Goal: Task Accomplishment & Management: Manage account settings

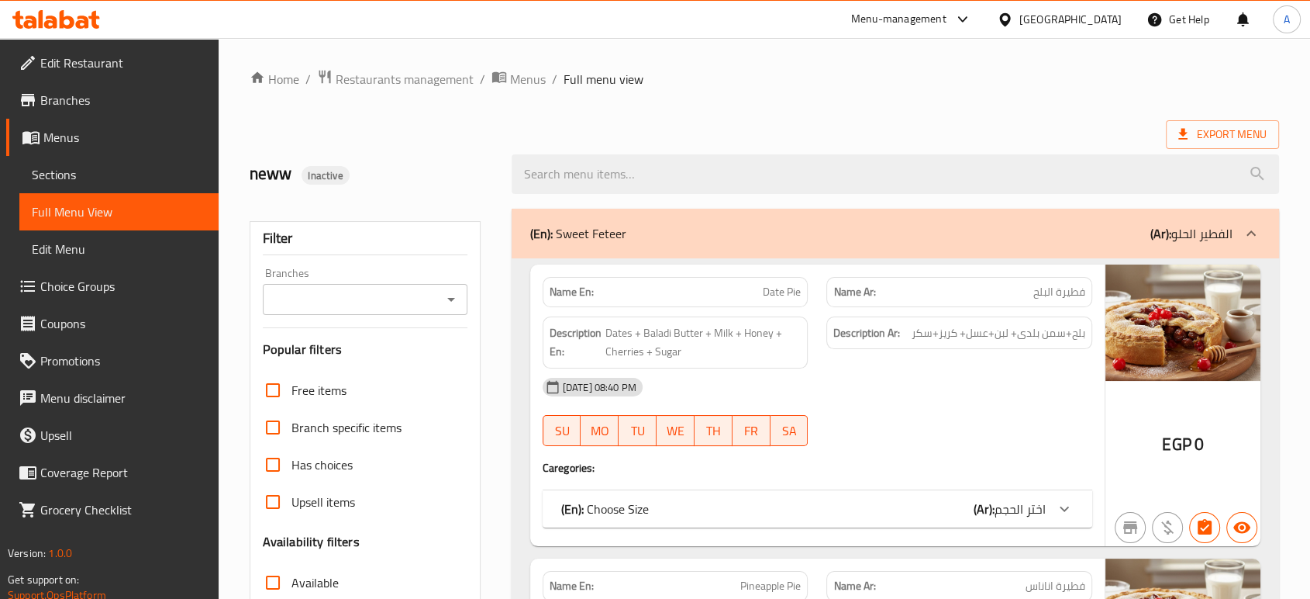
click at [1010, 18] on icon at bounding box center [1004, 18] width 11 height 13
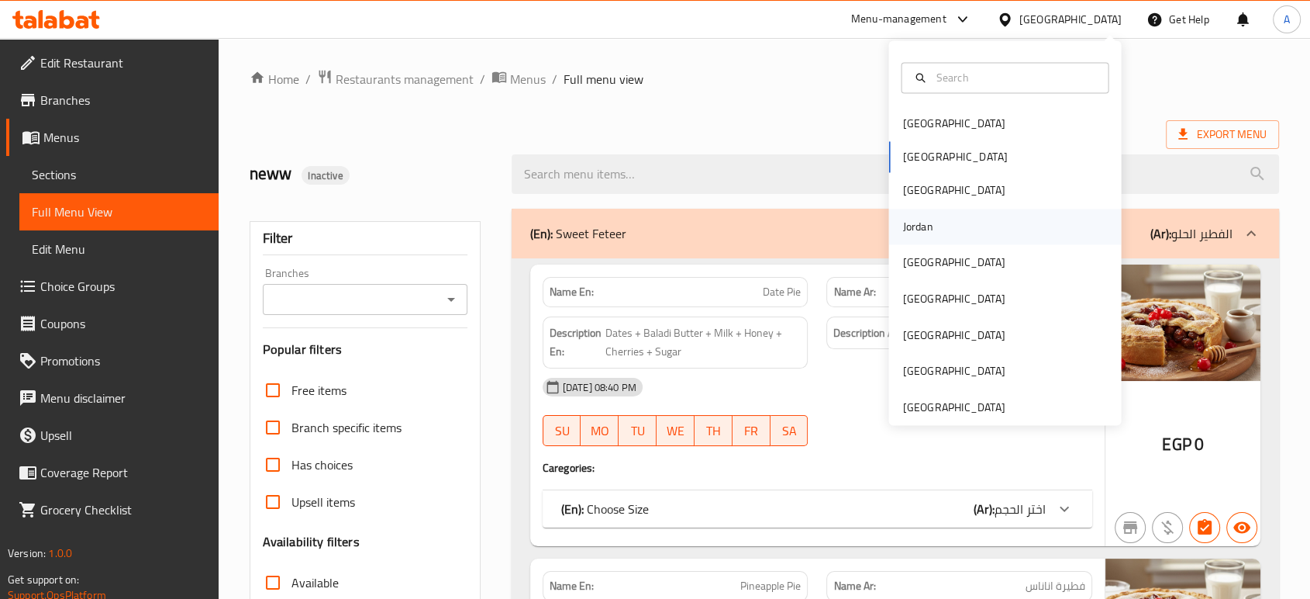
click at [916, 230] on div "Jordan" at bounding box center [918, 226] width 30 height 17
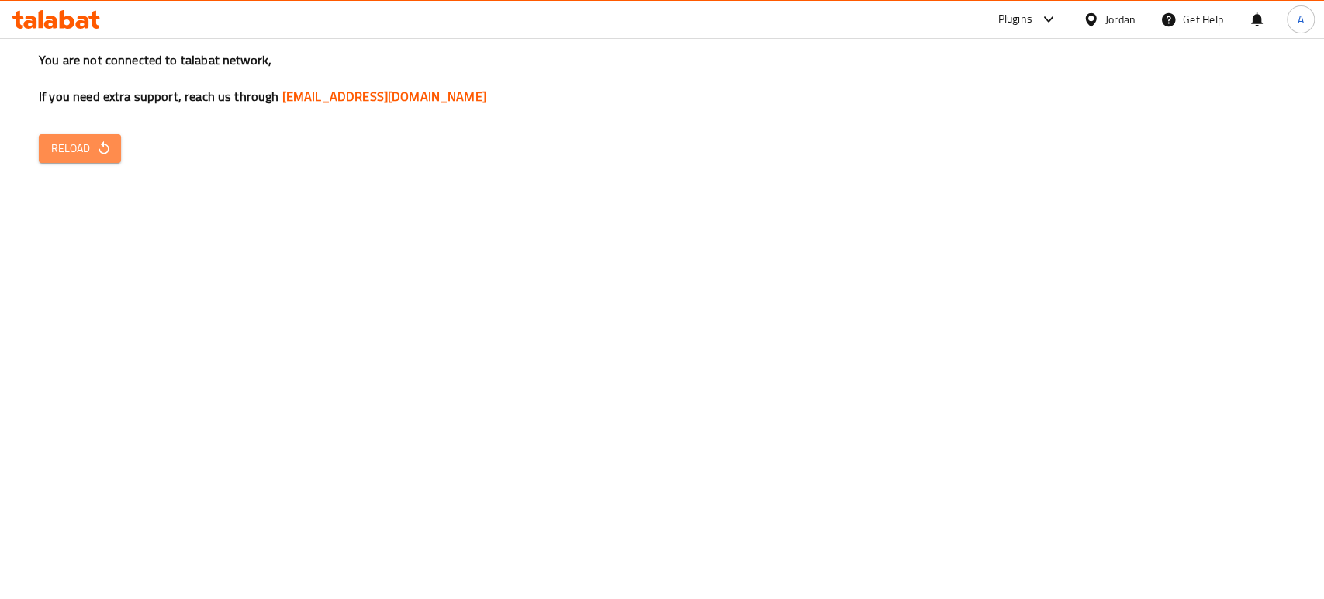
click at [114, 141] on button "Reload" at bounding box center [80, 148] width 82 height 29
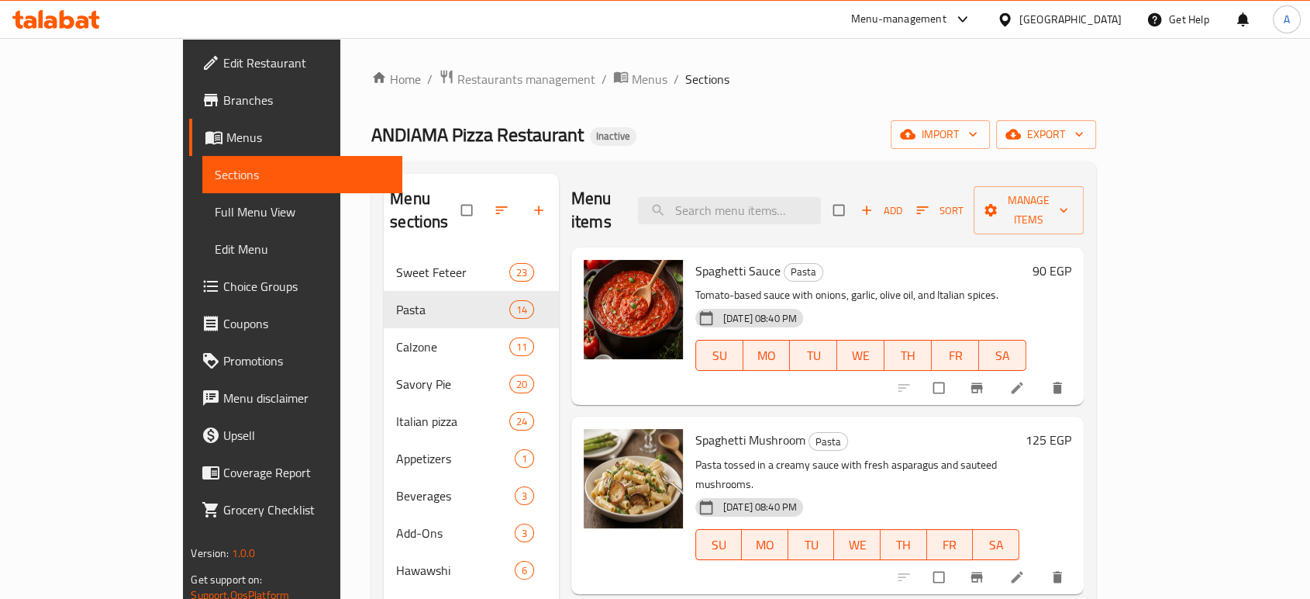
click at [1117, 19] on div "[GEOGRAPHIC_DATA]" at bounding box center [1071, 19] width 102 height 17
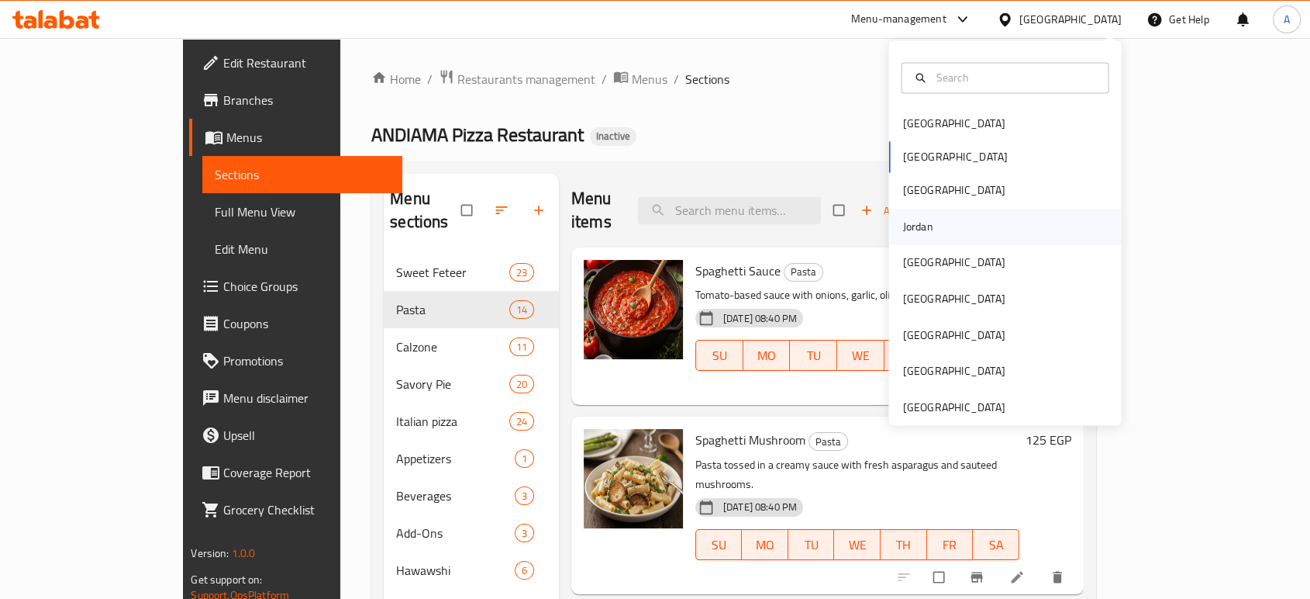
click at [934, 223] on div "Jordan" at bounding box center [1005, 227] width 233 height 36
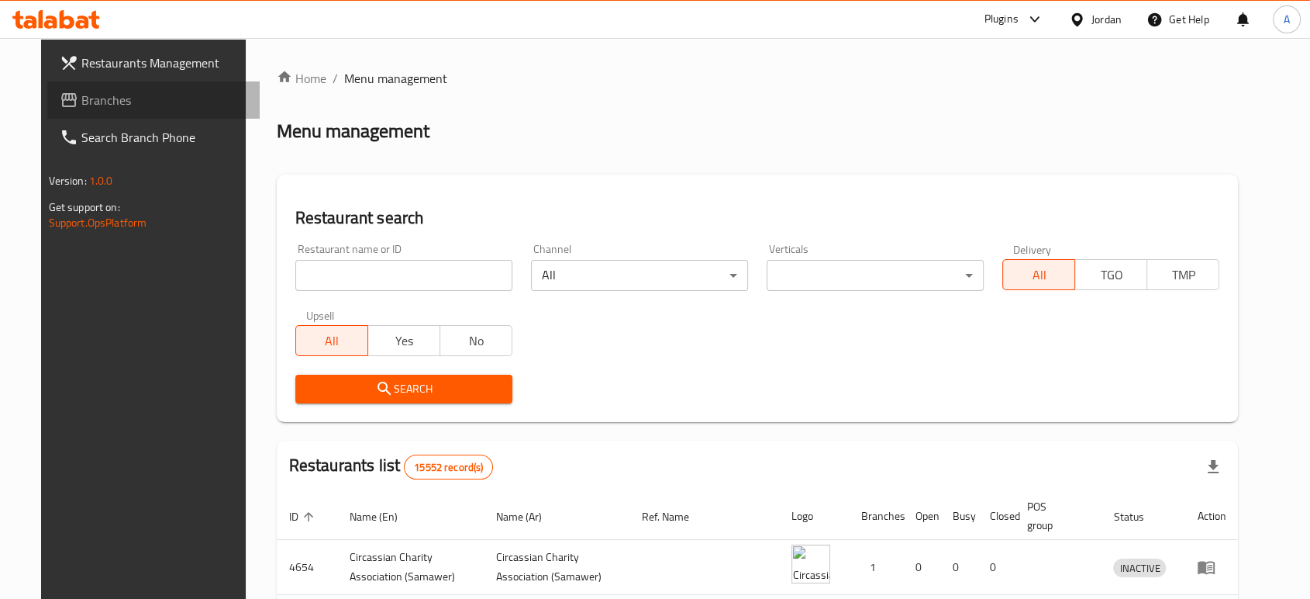
click at [91, 102] on span "Branches" at bounding box center [164, 100] width 166 height 19
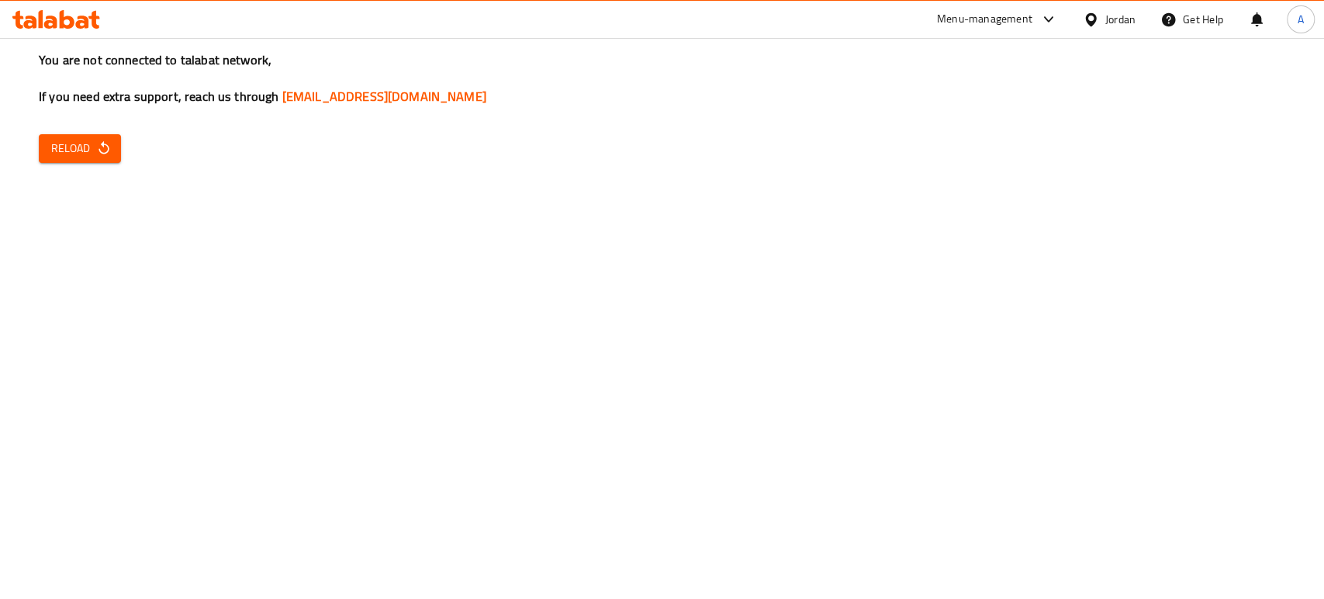
click at [544, 194] on div "You are not connected to talabat network, If you need extra support, reach us t…" at bounding box center [662, 299] width 1324 height 599
click at [99, 136] on button "Reload" at bounding box center [80, 148] width 82 height 29
click at [1097, 269] on div "You are not connected to talabat network, If you need extra support, reach us t…" at bounding box center [662, 299] width 1324 height 599
click at [73, 143] on span "Reload" at bounding box center [79, 148] width 57 height 19
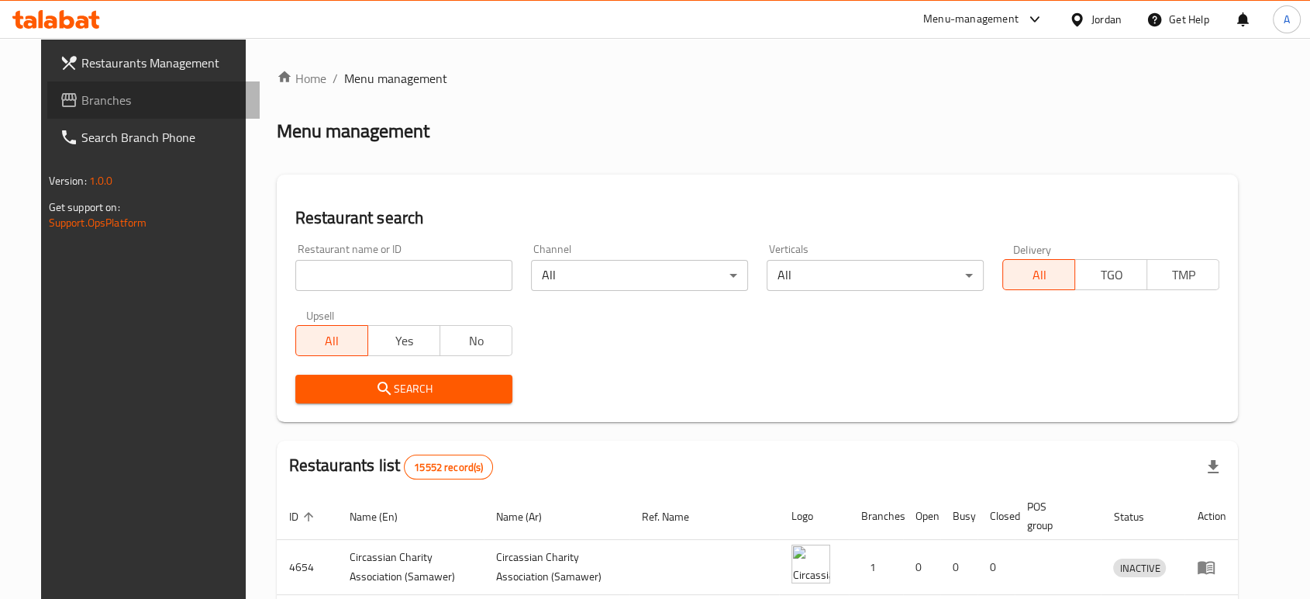
click at [147, 102] on span "Branches" at bounding box center [164, 100] width 166 height 19
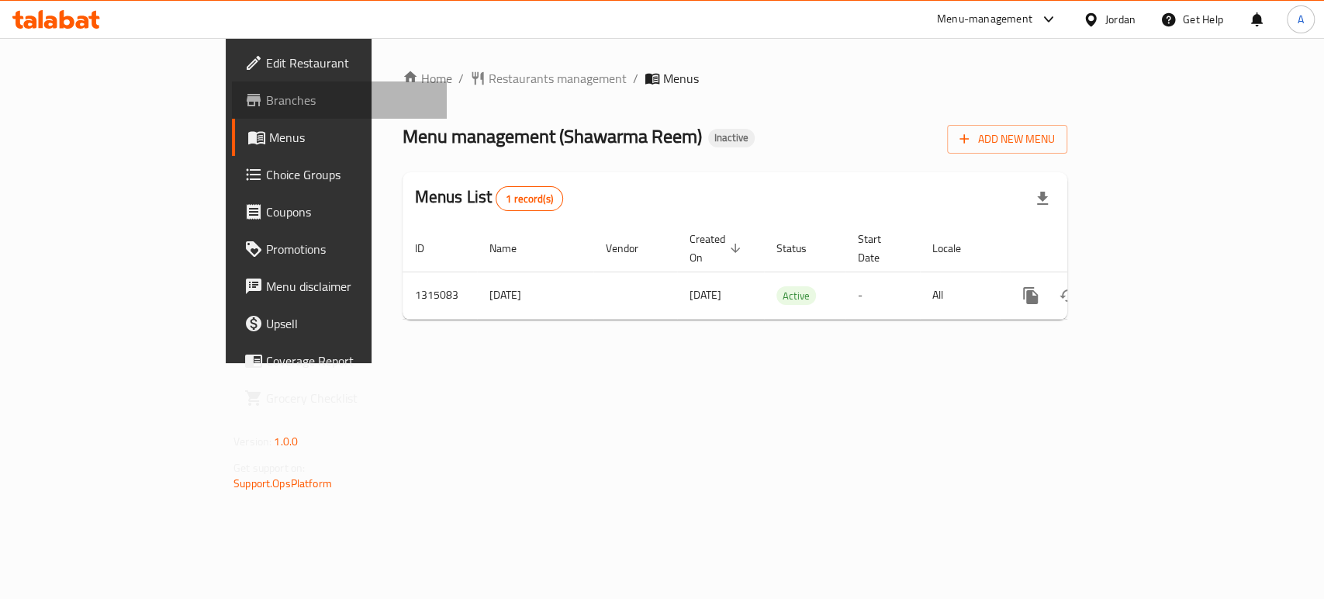
click at [232, 111] on link "Branches" at bounding box center [339, 99] width 215 height 37
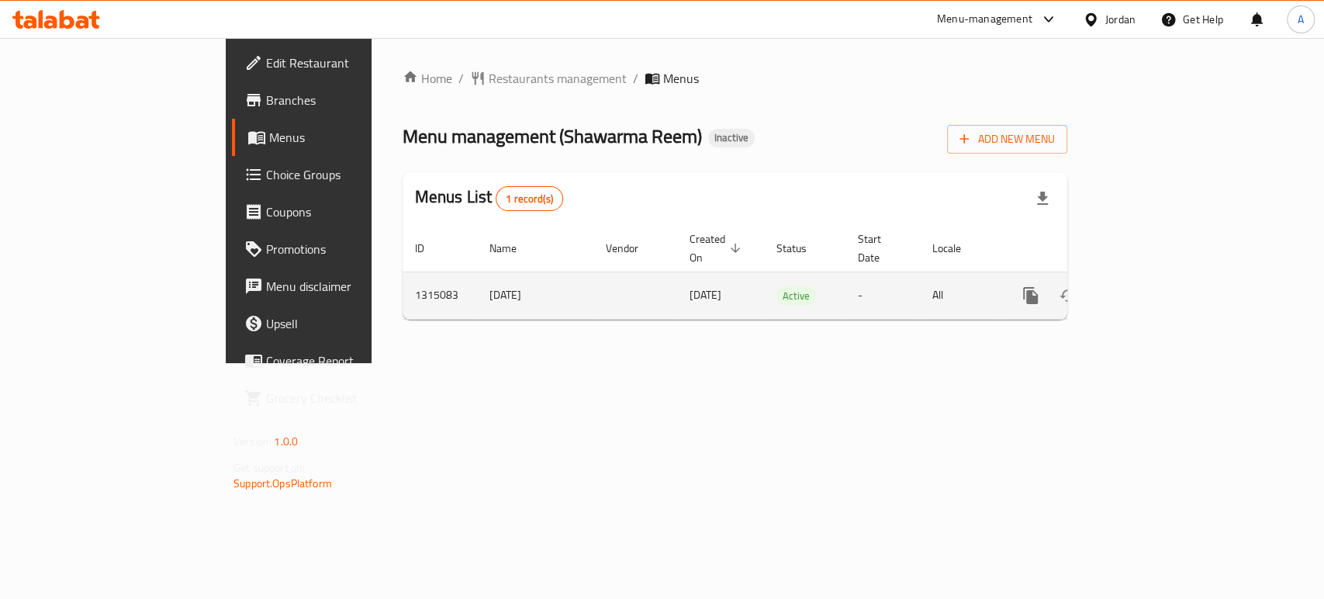
click at [1151, 286] on icon "enhanced table" at bounding box center [1142, 295] width 19 height 19
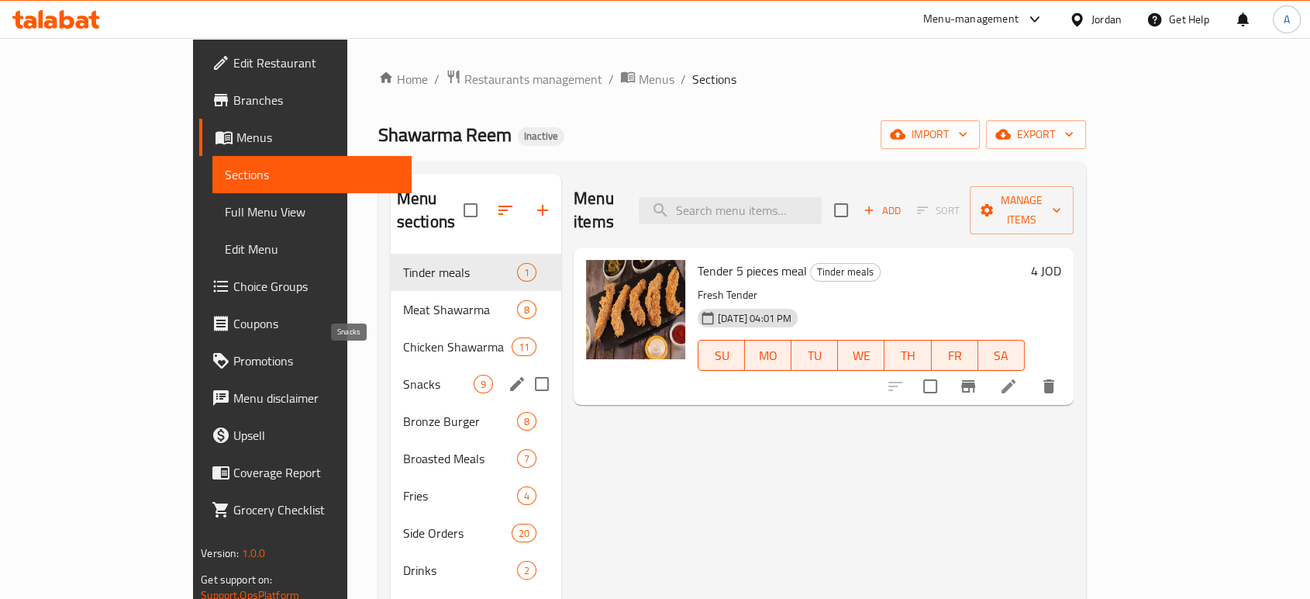
click at [403, 374] on span "Snacks" at bounding box center [438, 383] width 71 height 19
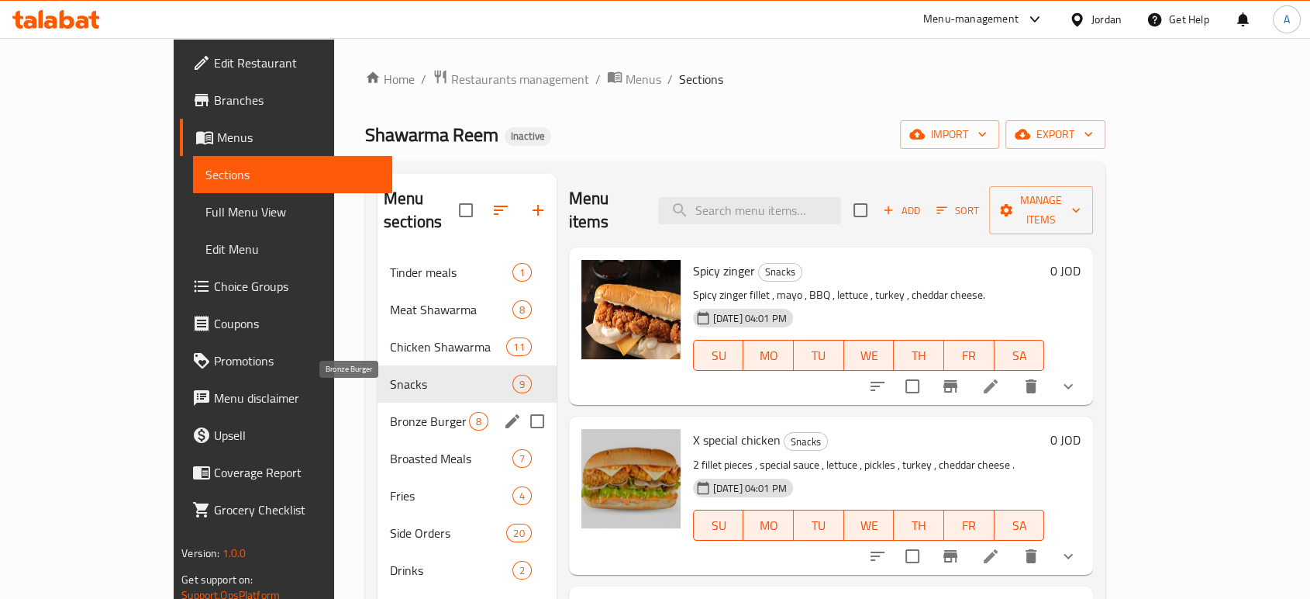
click at [390, 412] on span "Bronze Burger" at bounding box center [429, 421] width 79 height 19
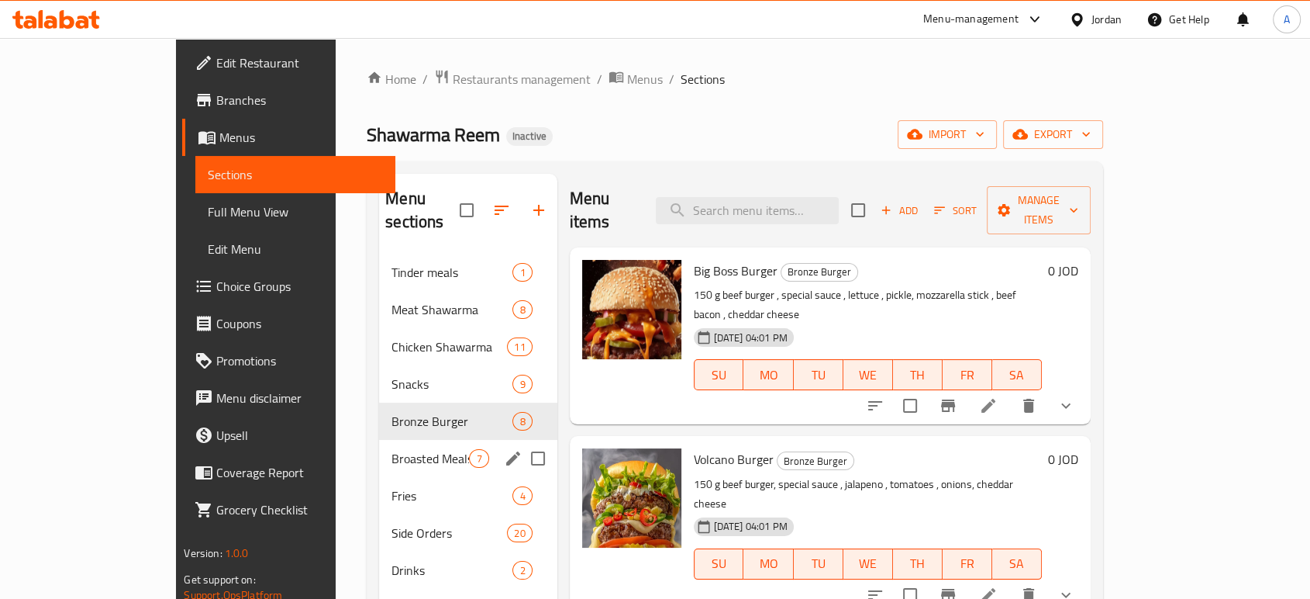
click at [392, 449] on span "Broasted Meals" at bounding box center [431, 458] width 78 height 19
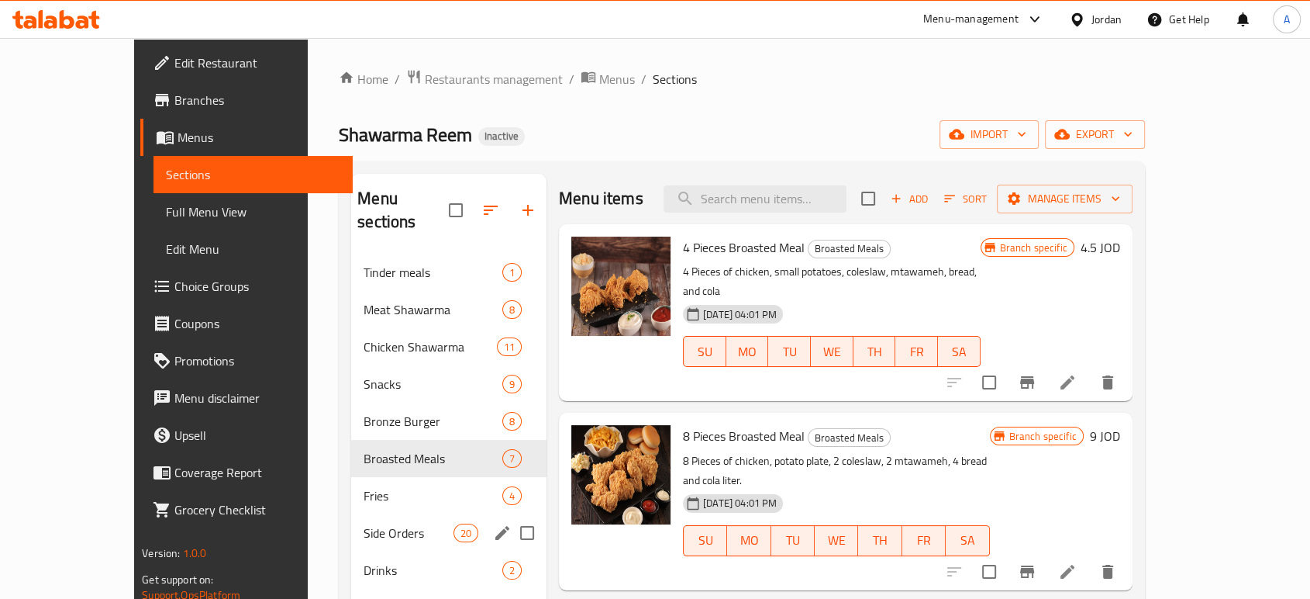
click at [364, 523] on span "Side Orders" at bounding box center [409, 532] width 90 height 19
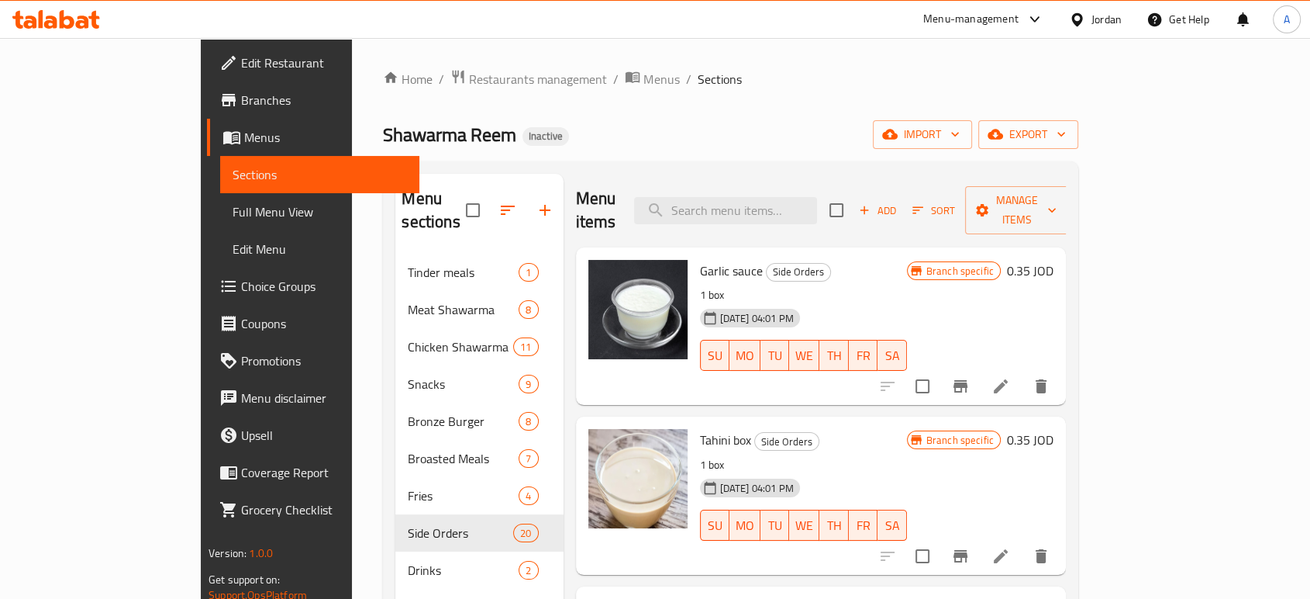
click at [1079, 118] on div "Home / Restaurants management / Menus / Sections Shawarma Reem Inactive import …" at bounding box center [730, 427] width 695 height 716
click at [1066, 129] on span "export" at bounding box center [1028, 134] width 75 height 19
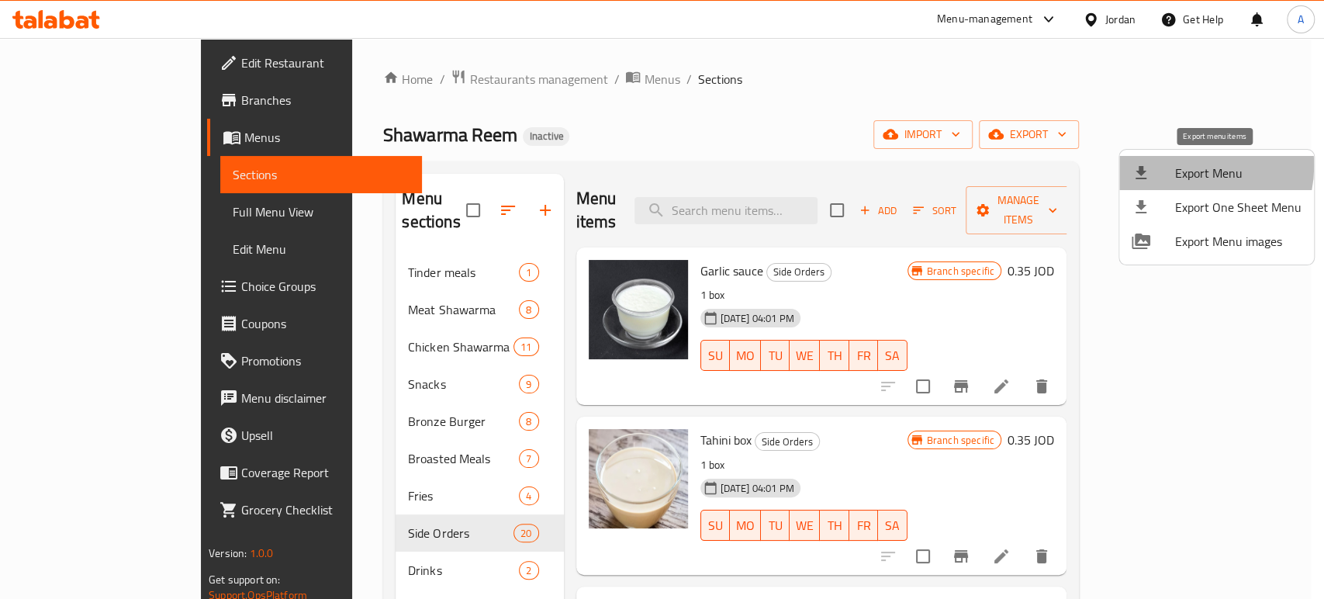
click at [1189, 166] on span "Export Menu" at bounding box center [1238, 173] width 126 height 19
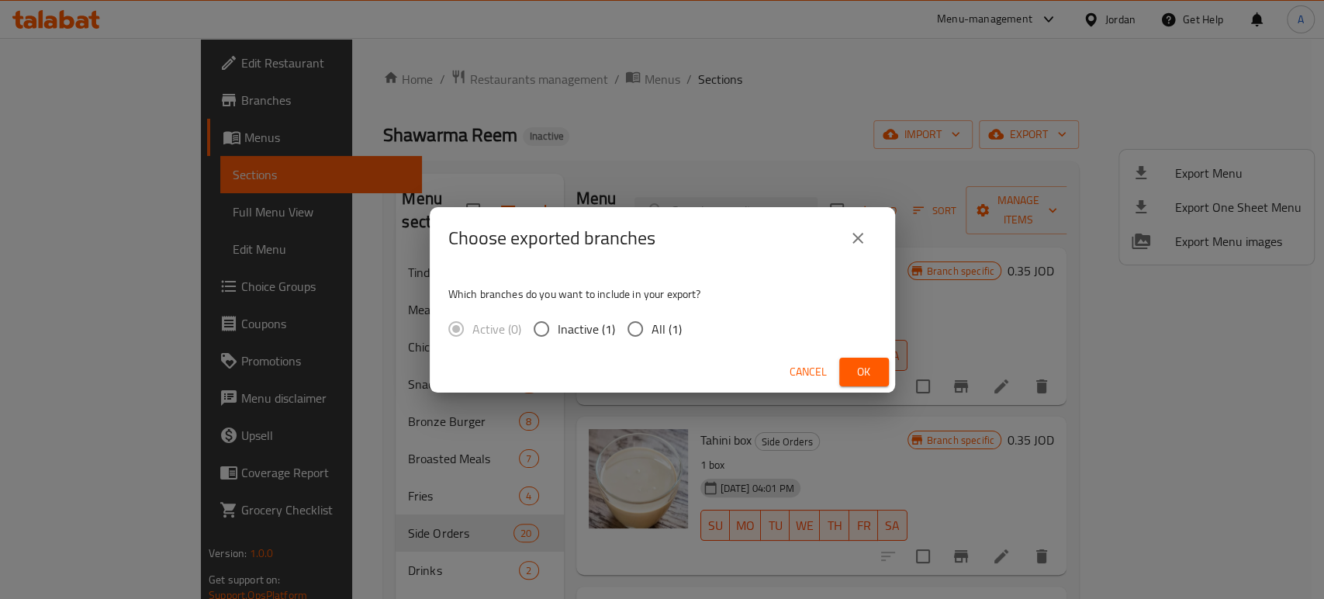
click at [678, 312] on div "Active (0) Inactive (1) All (1)" at bounding box center [571, 328] width 246 height 33
click at [670, 319] on span "All (1)" at bounding box center [666, 328] width 30 height 19
click at [651, 319] on input "All (1)" at bounding box center [635, 328] width 33 height 33
radio input "true"
click at [850, 364] on button "Ok" at bounding box center [864, 371] width 50 height 29
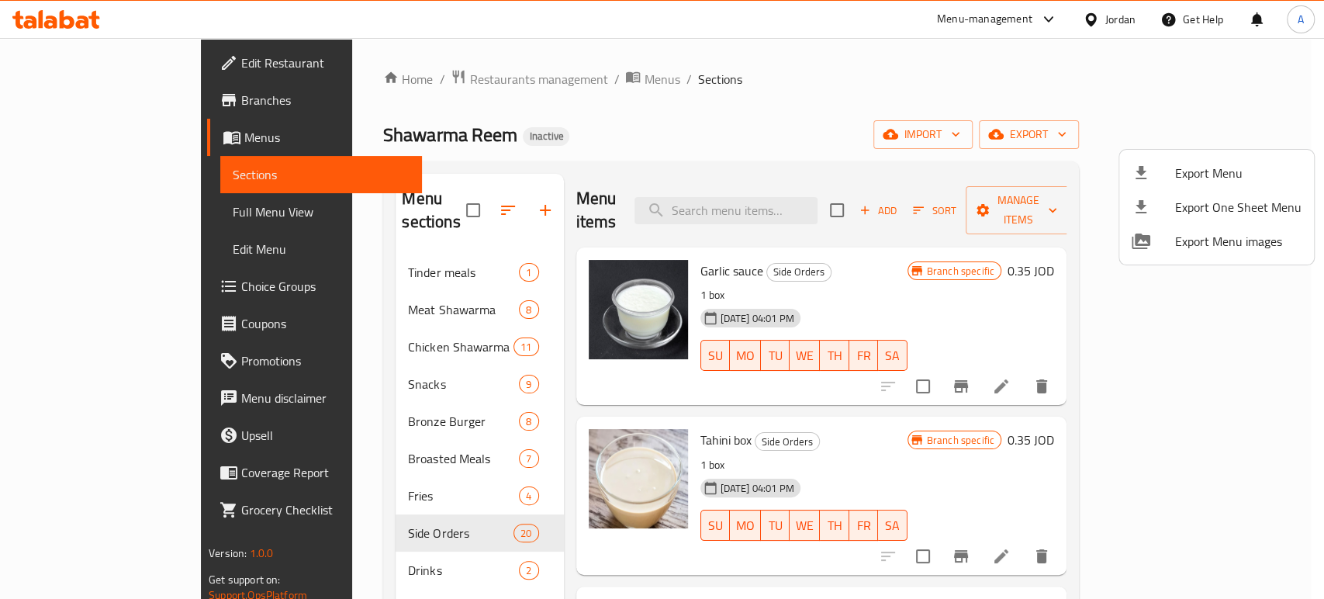
click at [71, 146] on div at bounding box center [662, 299] width 1324 height 599
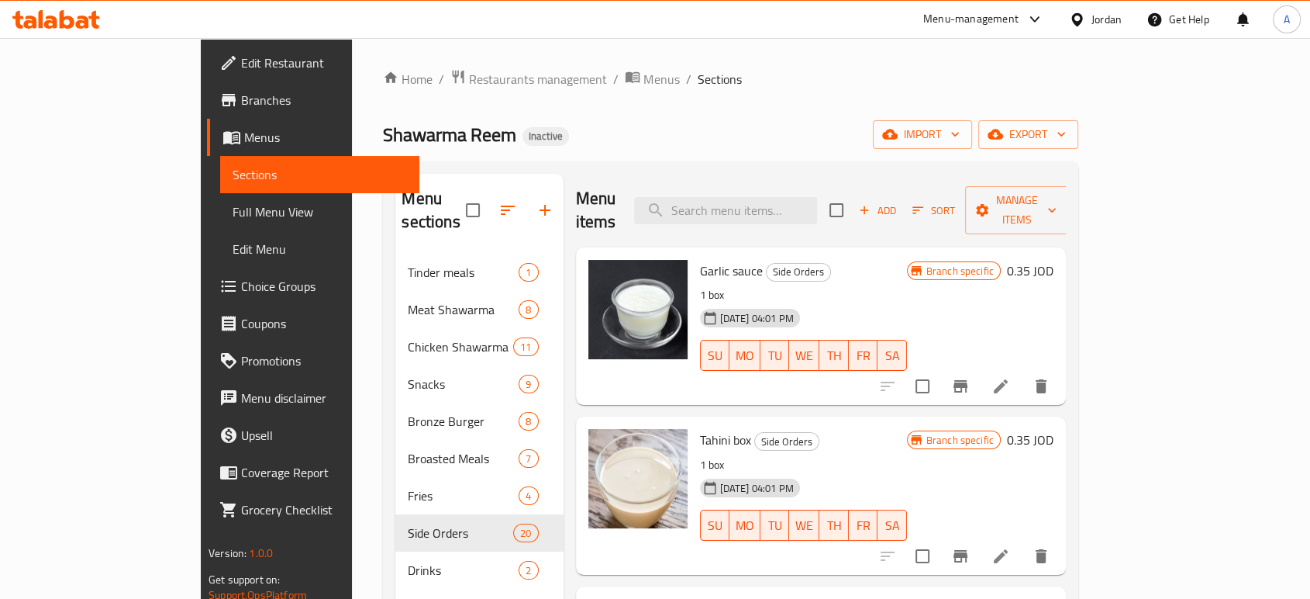
click at [244, 146] on span "Menus" at bounding box center [325, 137] width 163 height 19
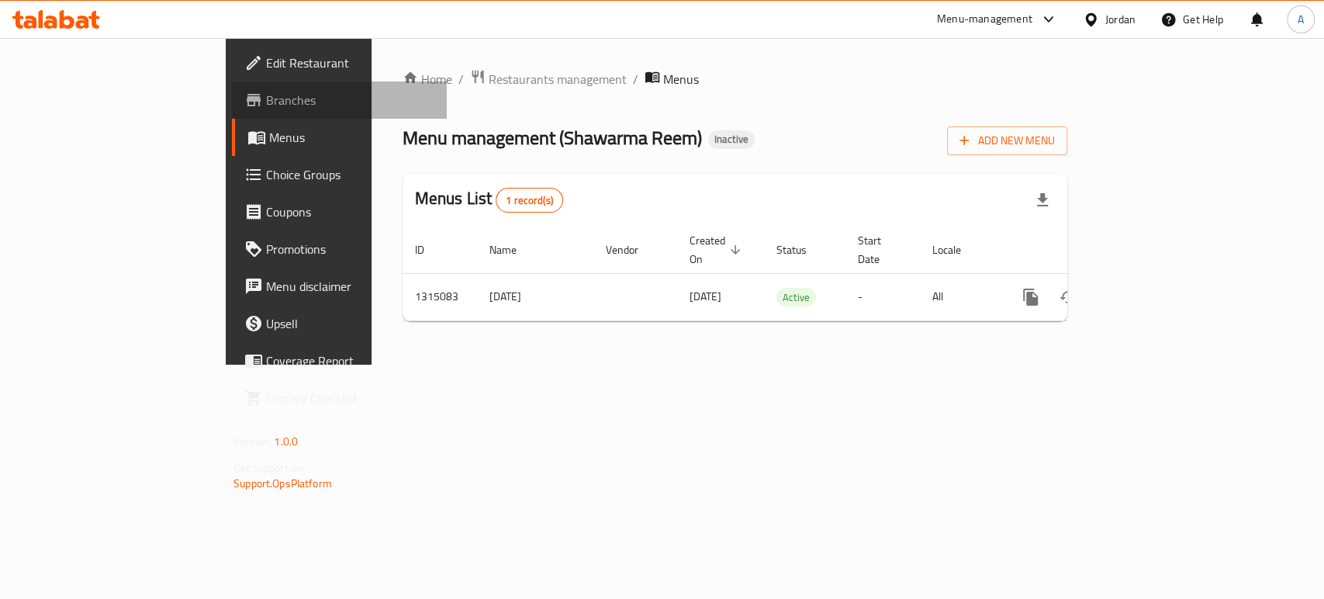
click at [266, 101] on span "Branches" at bounding box center [350, 100] width 168 height 19
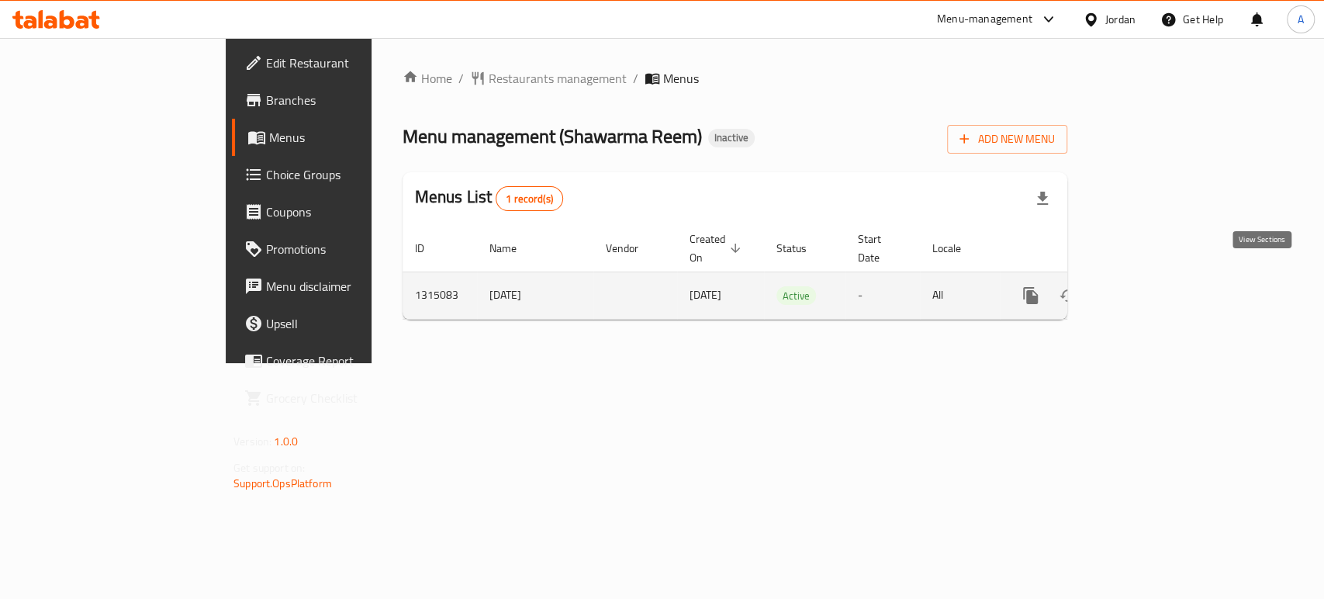
click at [1151, 286] on icon "enhanced table" at bounding box center [1142, 295] width 19 height 19
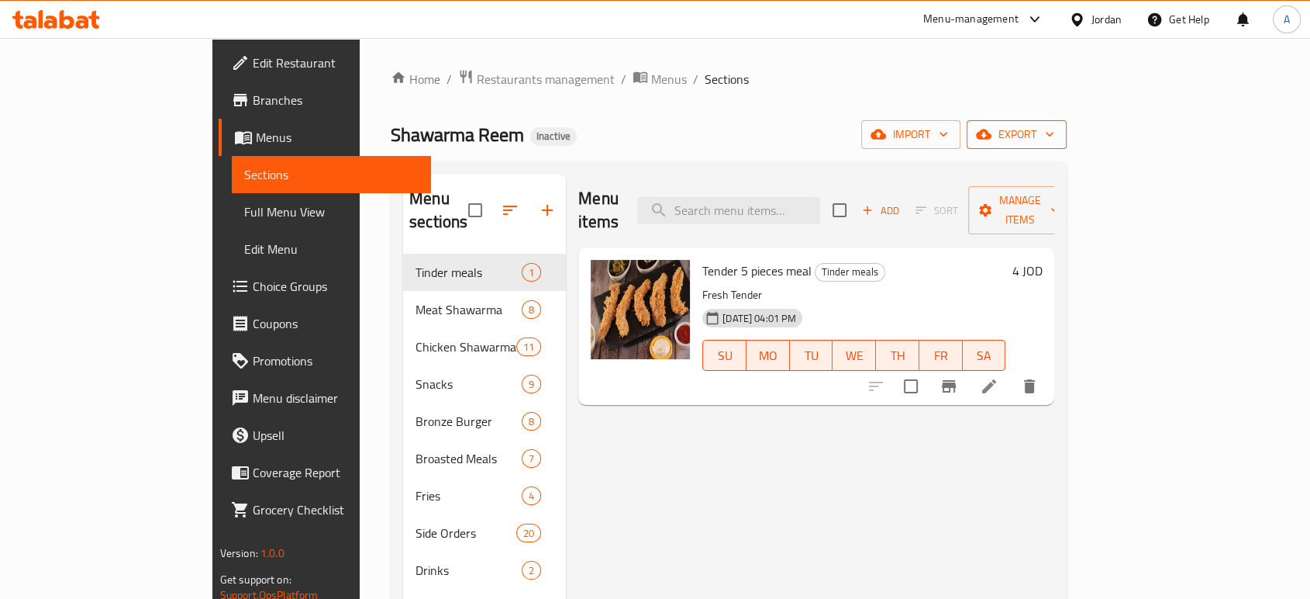
click at [1054, 136] on span "export" at bounding box center [1016, 134] width 75 height 19
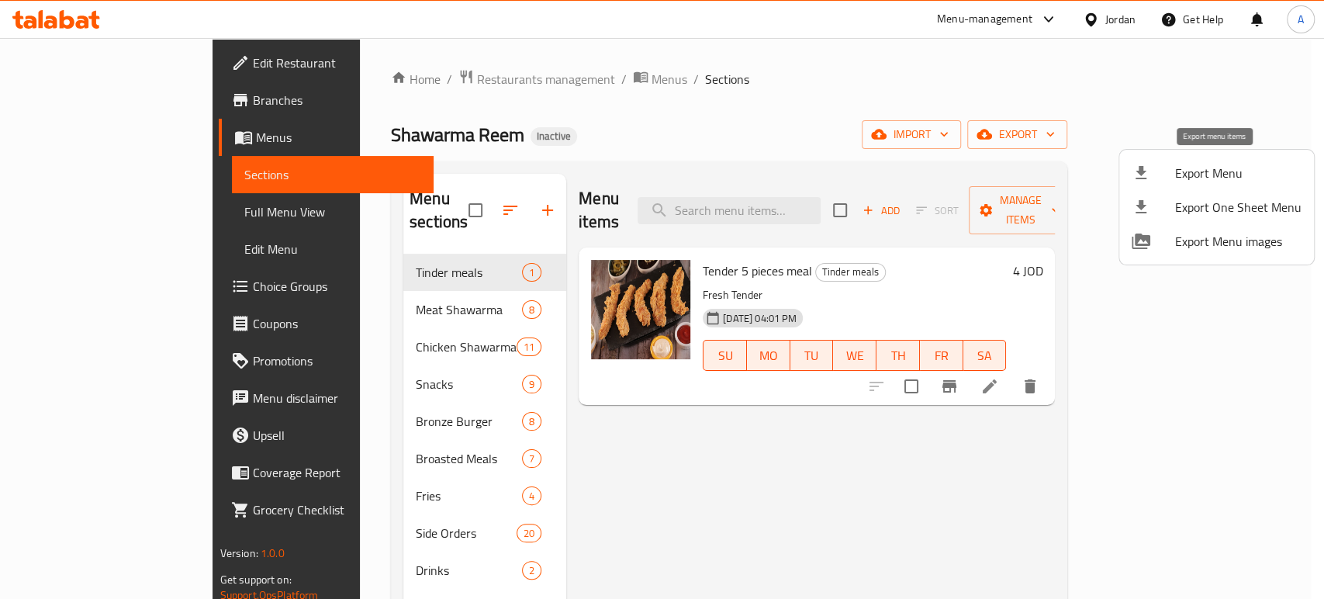
click at [1224, 178] on span "Export Menu" at bounding box center [1238, 173] width 126 height 19
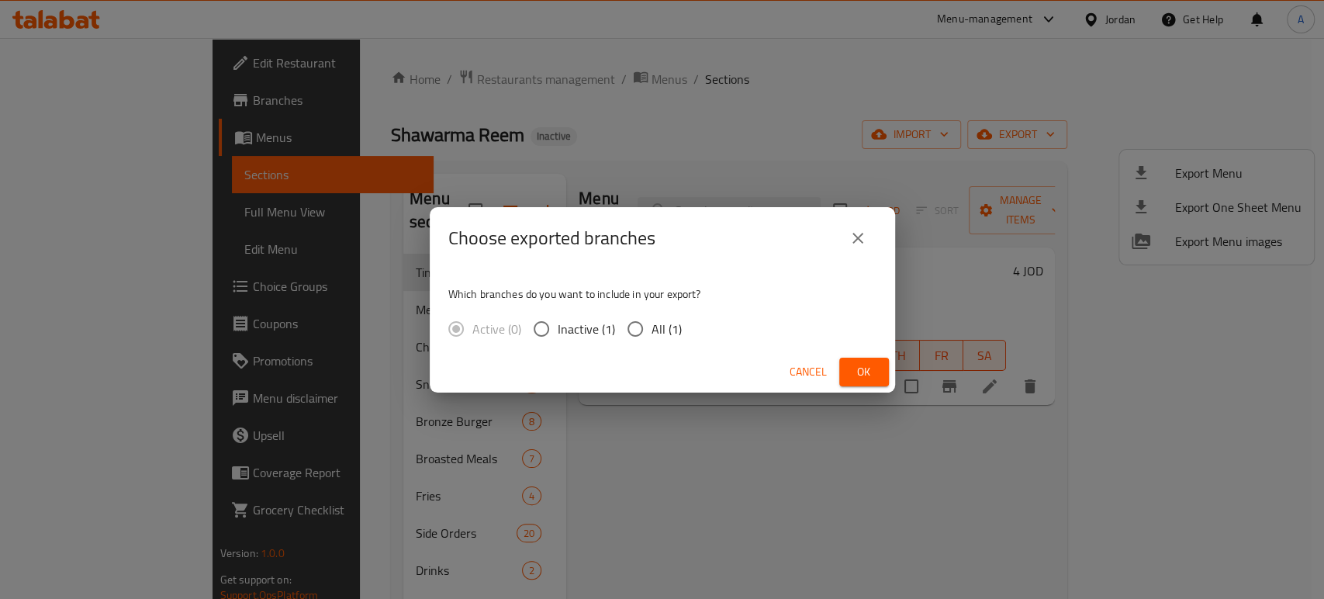
click at [647, 322] on input "All (1)" at bounding box center [635, 328] width 33 height 33
radio input "true"
click at [875, 378] on button "Ok" at bounding box center [864, 371] width 50 height 29
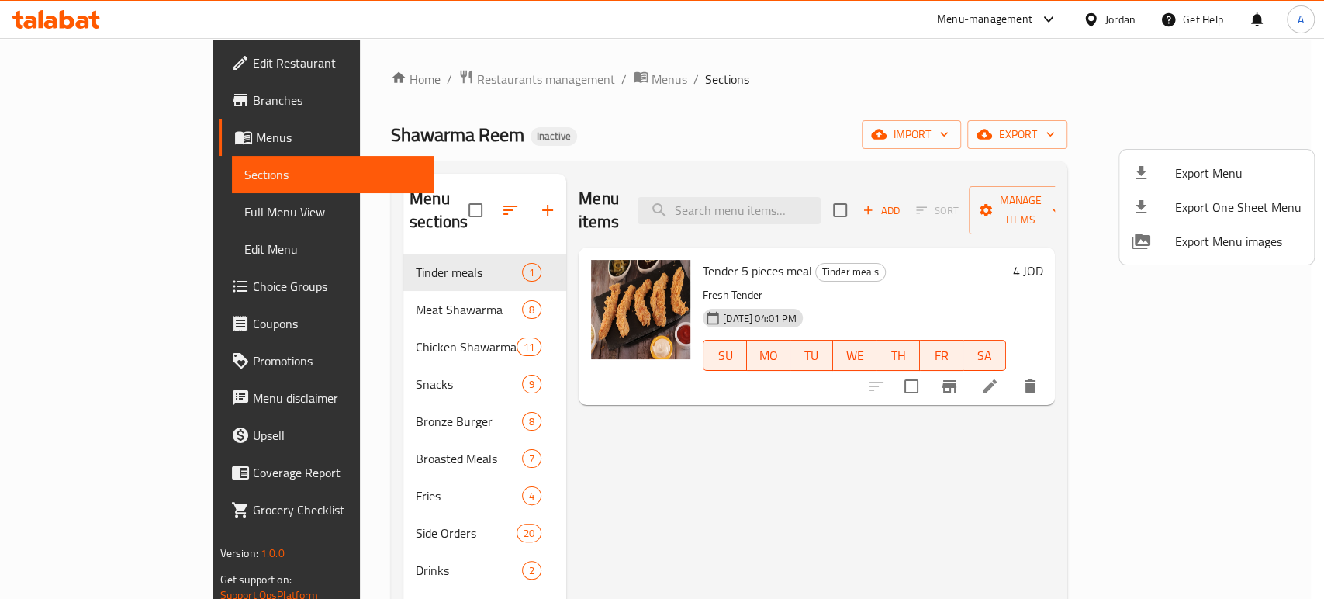
click at [121, 107] on div at bounding box center [662, 299] width 1324 height 599
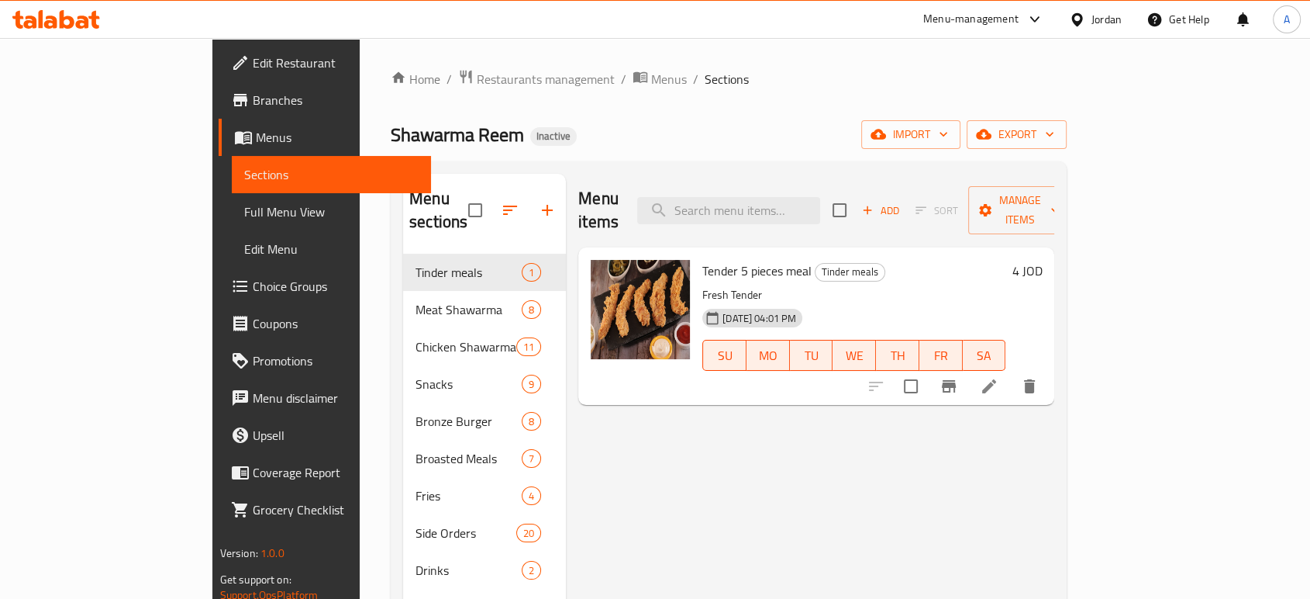
click at [253, 107] on span "Branches" at bounding box center [336, 100] width 166 height 19
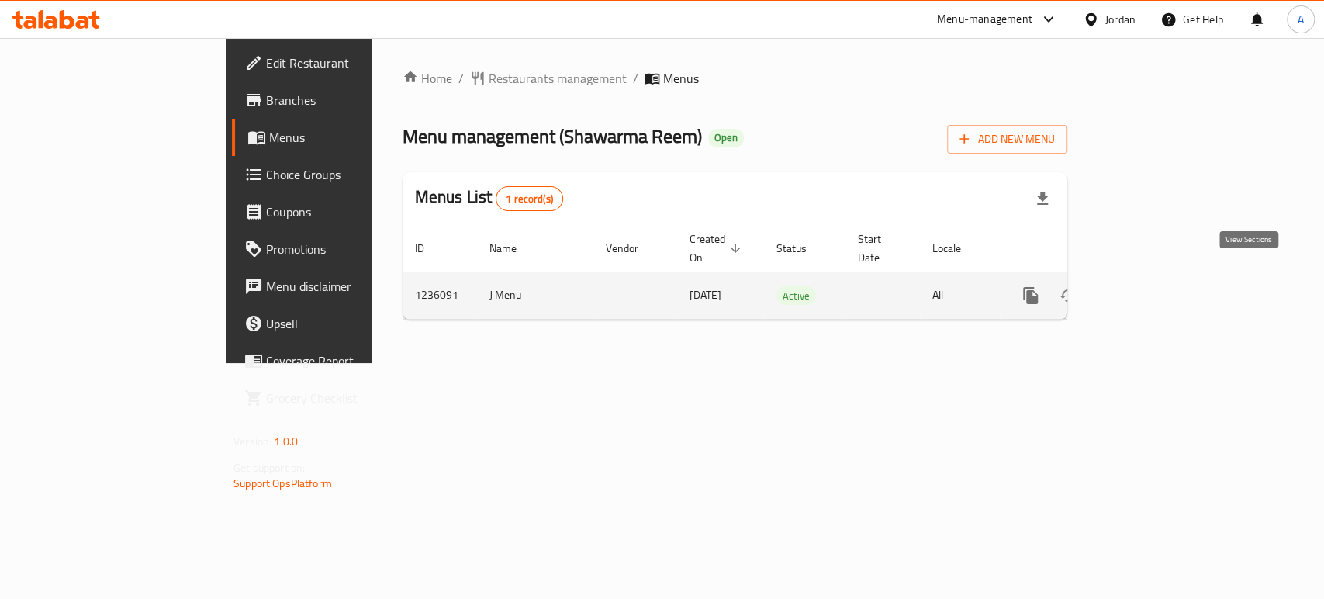
click at [1151, 286] on icon "enhanced table" at bounding box center [1142, 295] width 19 height 19
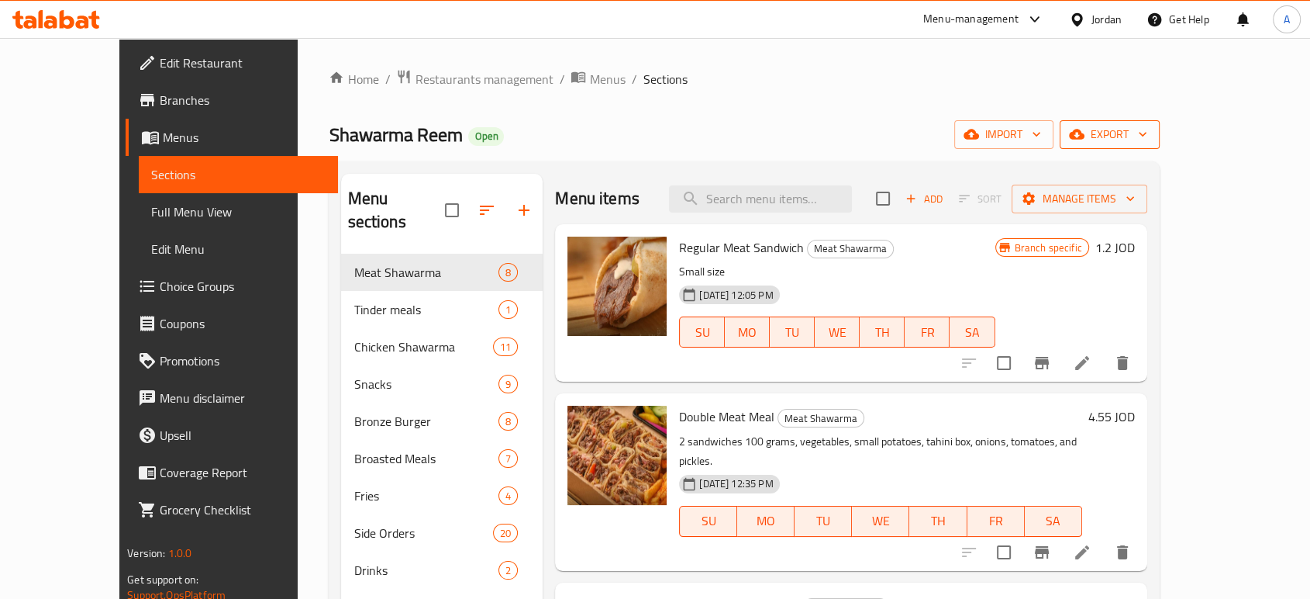
click at [1148, 127] on span "export" at bounding box center [1109, 134] width 75 height 19
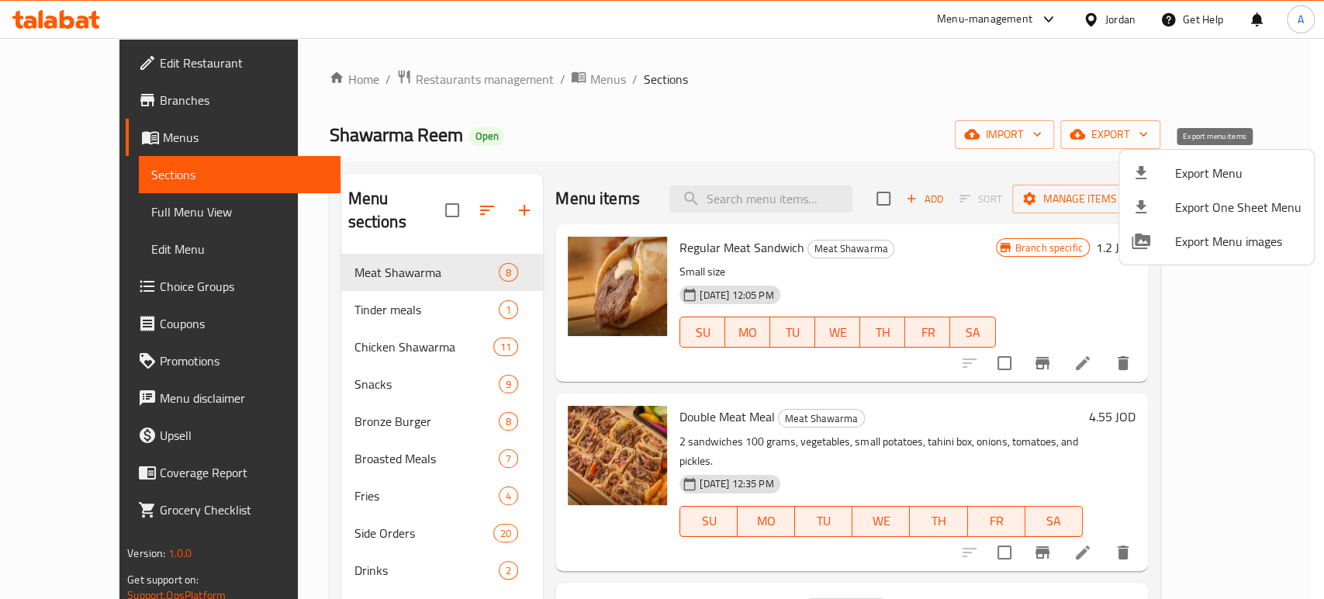
click at [1238, 169] on span "Export Menu" at bounding box center [1238, 173] width 126 height 19
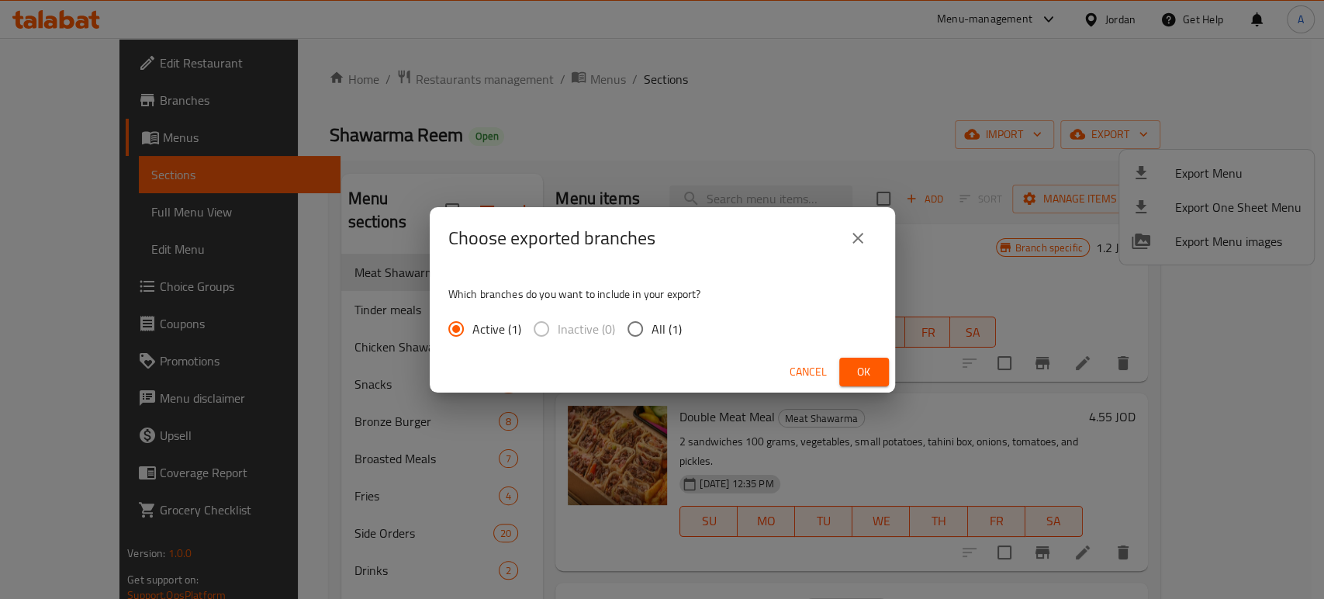
click at [657, 326] on span "All (1)" at bounding box center [666, 328] width 30 height 19
click at [651, 326] on input "All (1)" at bounding box center [635, 328] width 33 height 33
radio input "true"
click at [856, 364] on span "Ok" at bounding box center [863, 371] width 25 height 19
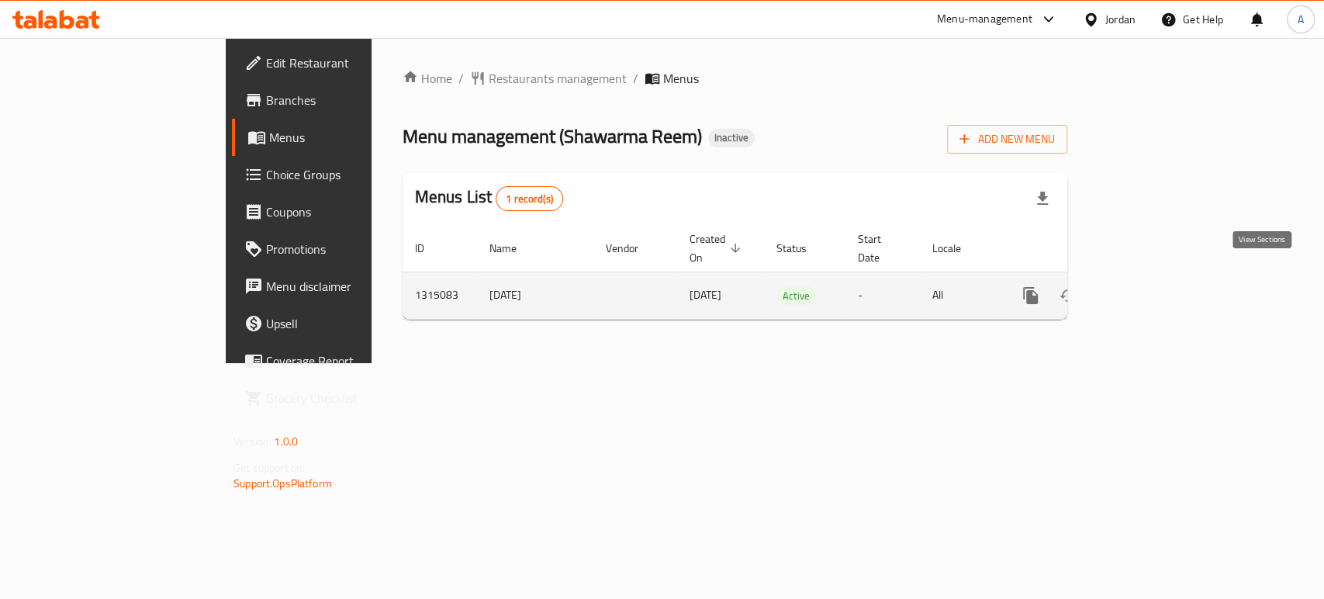
click at [1161, 290] on link "enhanced table" at bounding box center [1141, 295] width 37 height 37
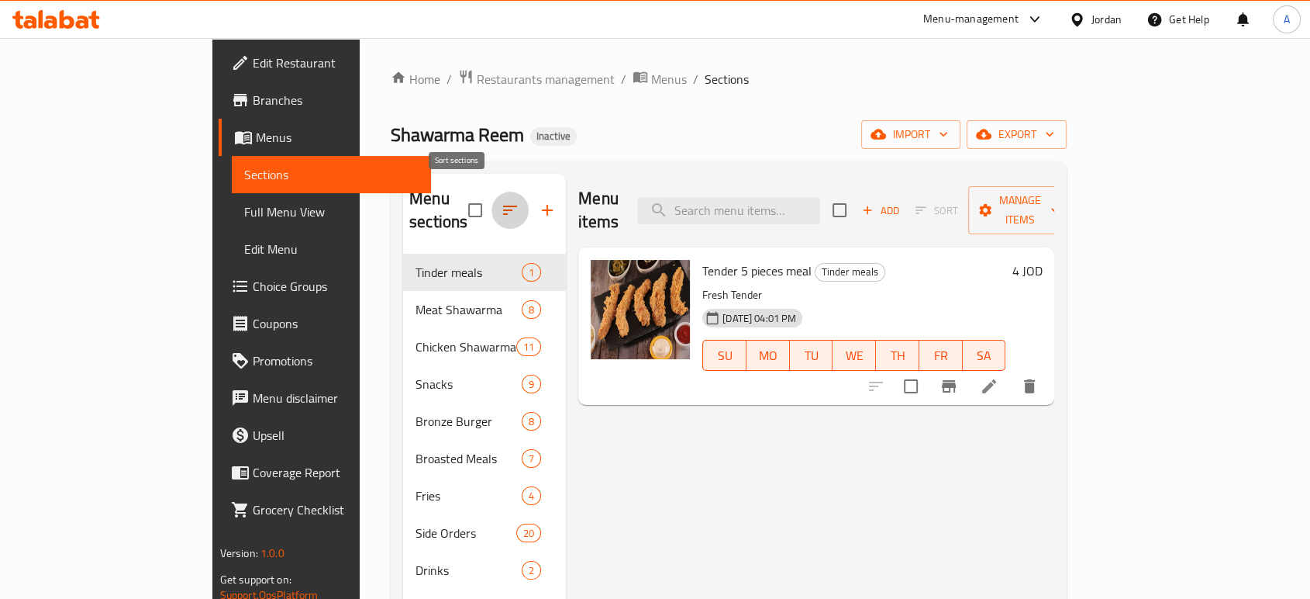
click at [492, 192] on button "button" at bounding box center [510, 210] width 37 height 37
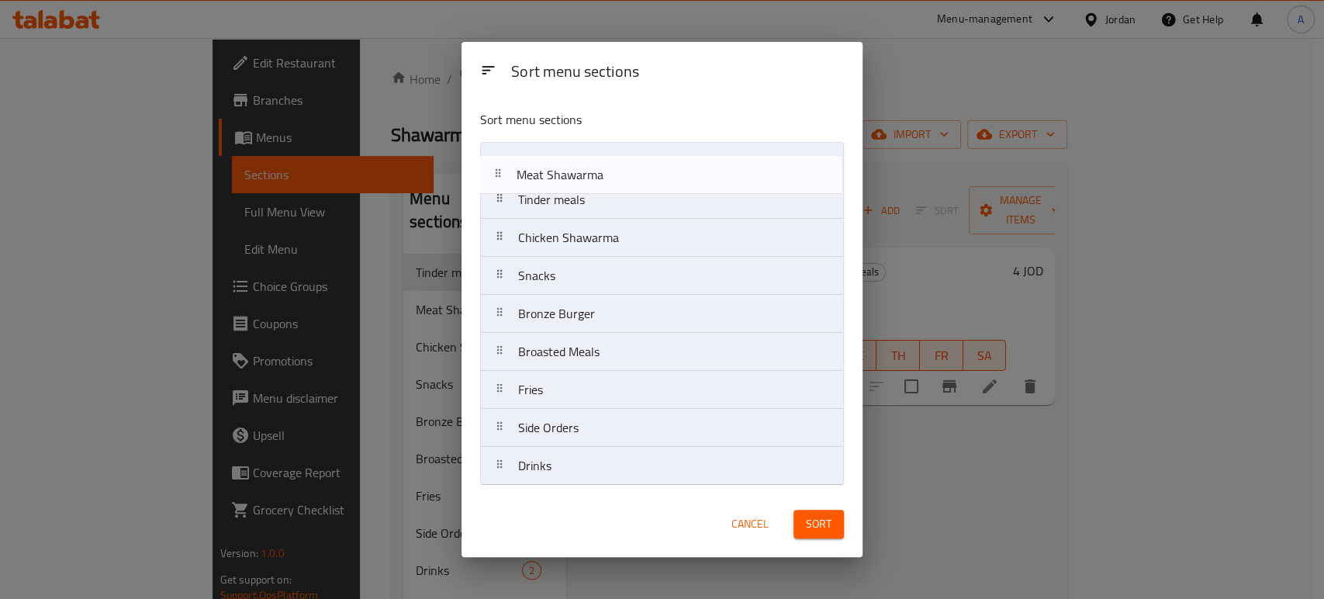
drag, startPoint x: 601, startPoint y: 205, endPoint x: 599, endPoint y: 171, distance: 33.4
click at [599, 171] on nav "Tinder meals Meat Shawarma Chicken Shawarma Snacks Bronze Burger Broasted Meals…" at bounding box center [662, 313] width 364 height 343
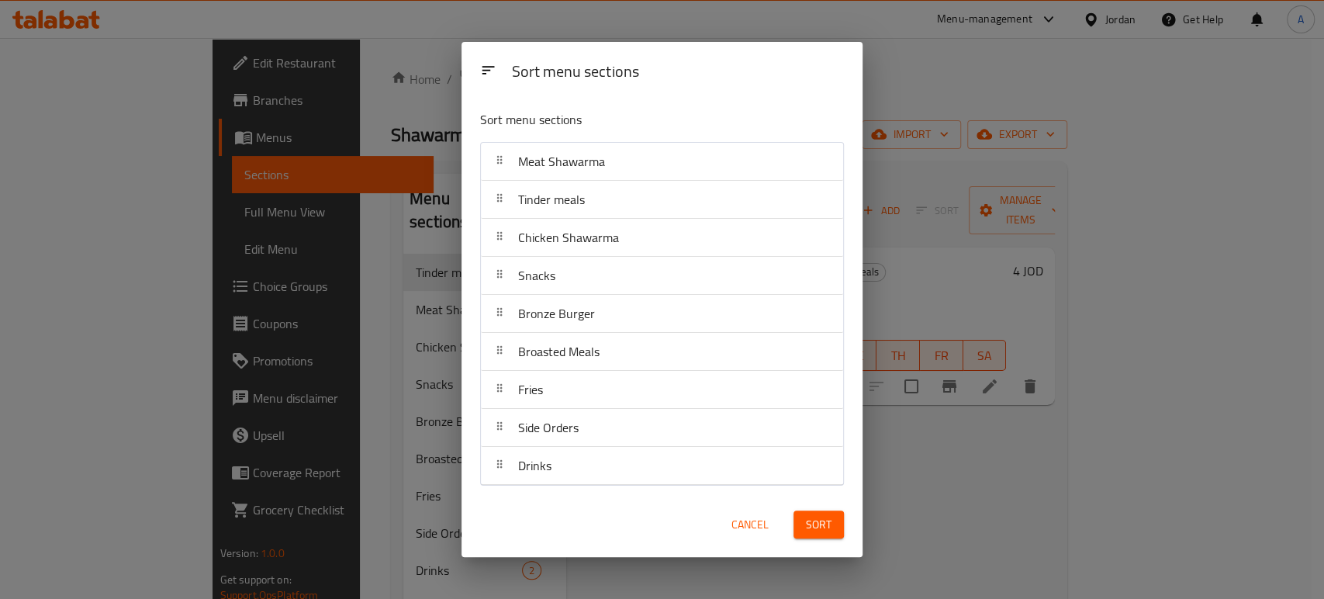
click at [829, 530] on span "Sort" at bounding box center [819, 524] width 26 height 19
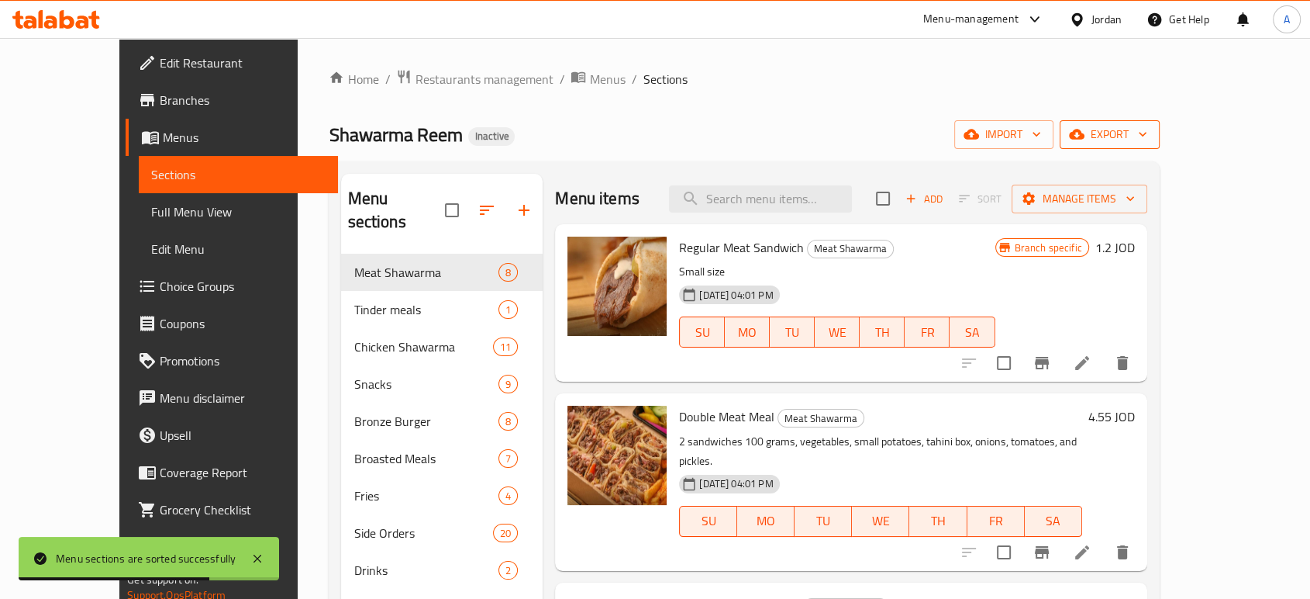
click at [1148, 135] on span "export" at bounding box center [1109, 134] width 75 height 19
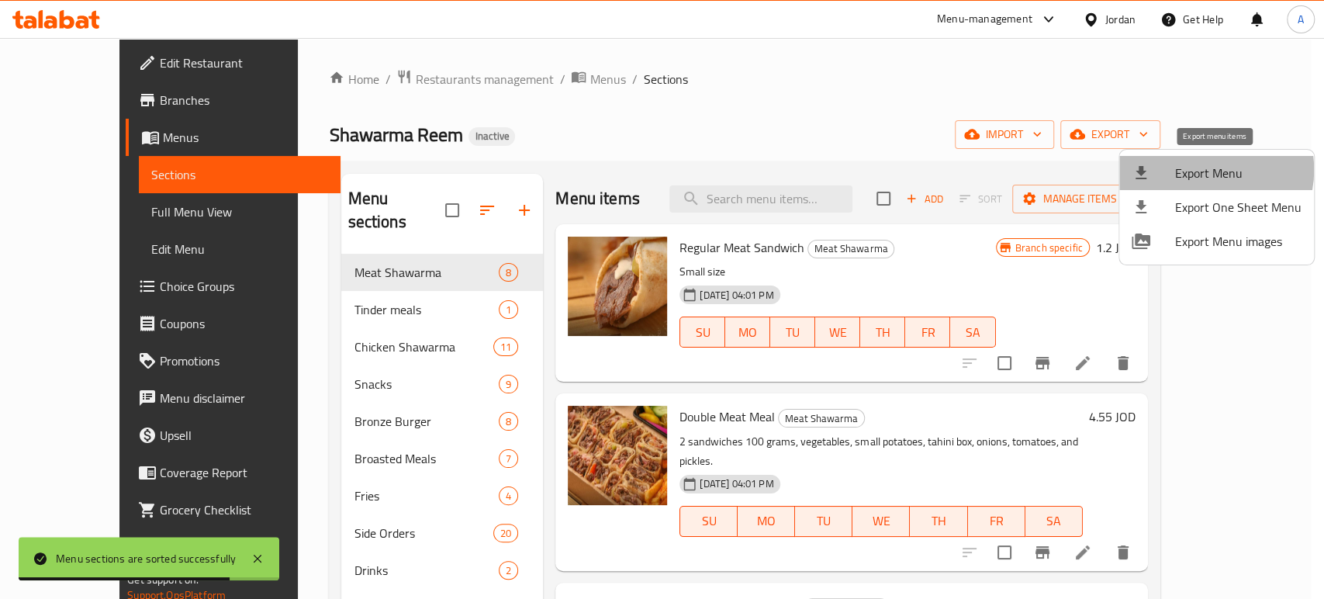
click at [1205, 170] on span "Export Menu" at bounding box center [1238, 173] width 126 height 19
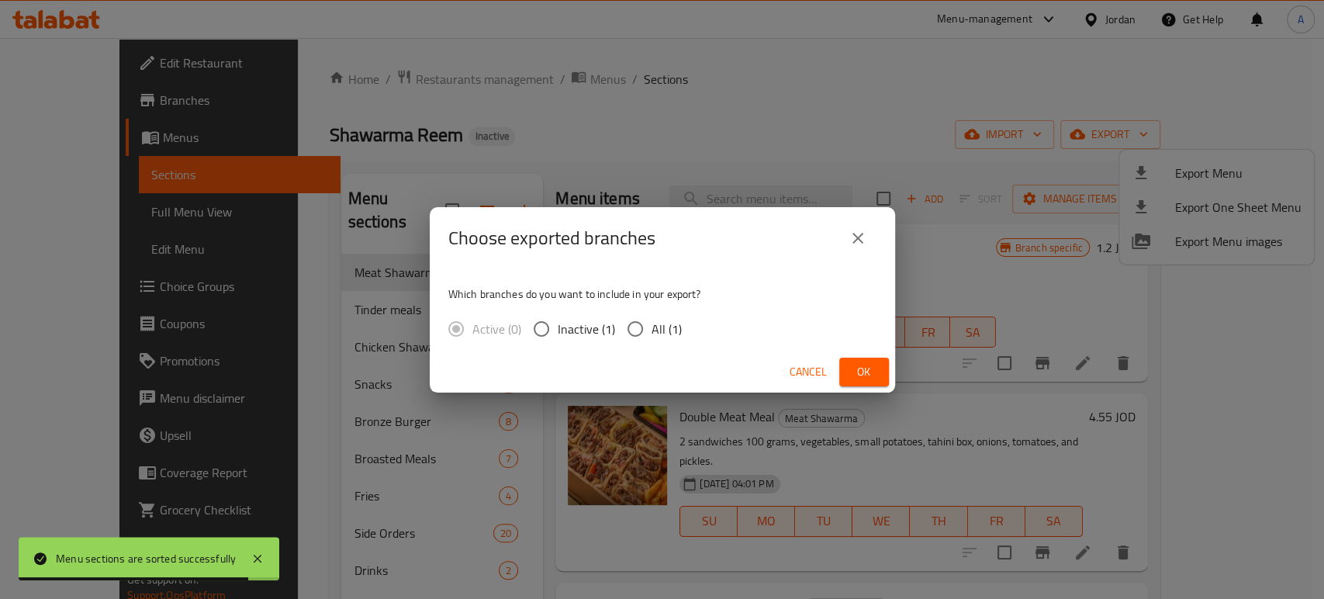
click at [640, 327] on input "All (1)" at bounding box center [635, 328] width 33 height 33
radio input "true"
click at [863, 383] on button "Ok" at bounding box center [864, 371] width 50 height 29
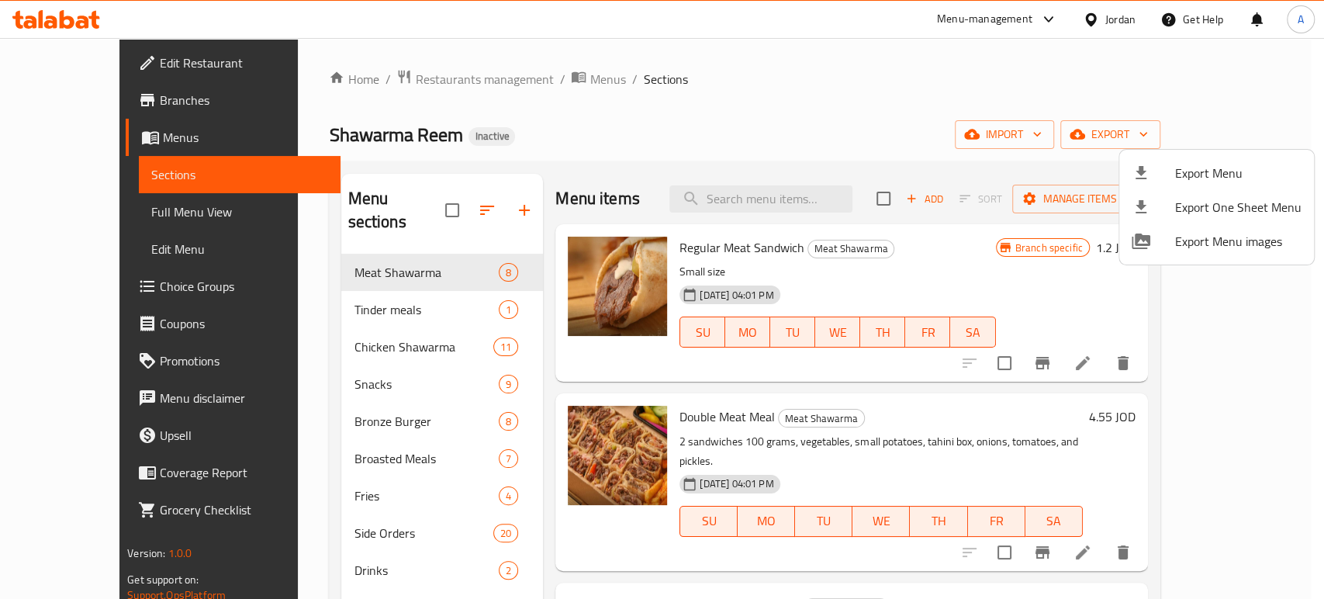
click at [1118, 14] on div at bounding box center [662, 299] width 1324 height 599
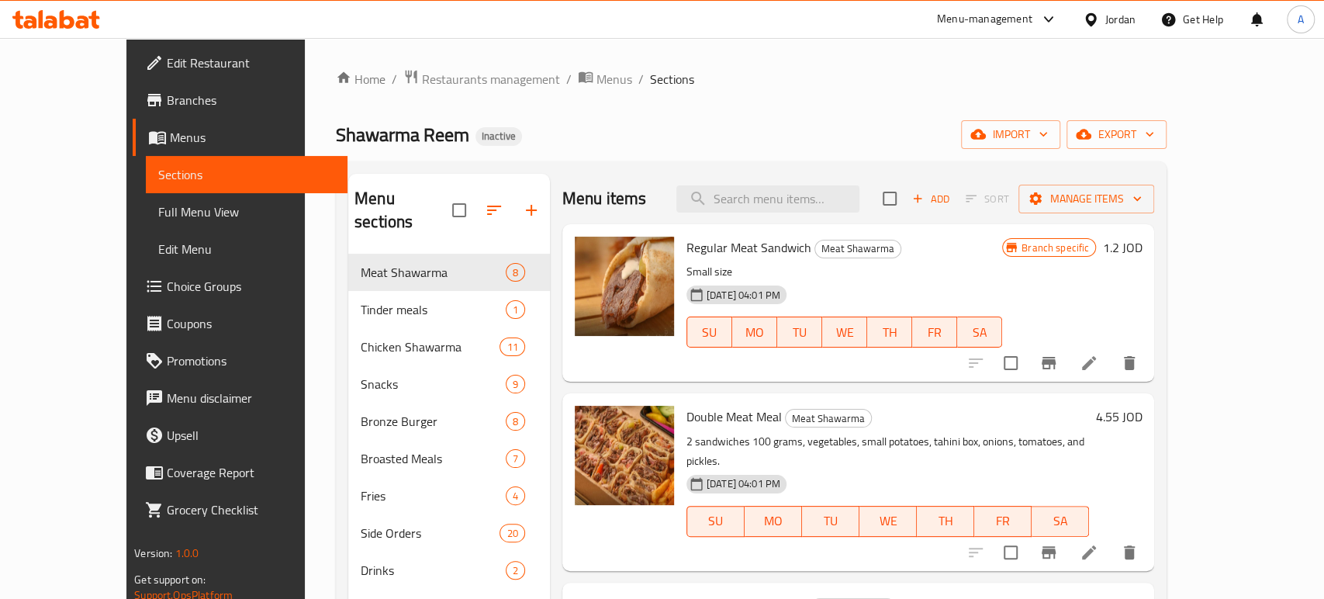
click at [1118, 14] on div "Jordan" at bounding box center [1120, 19] width 30 height 17
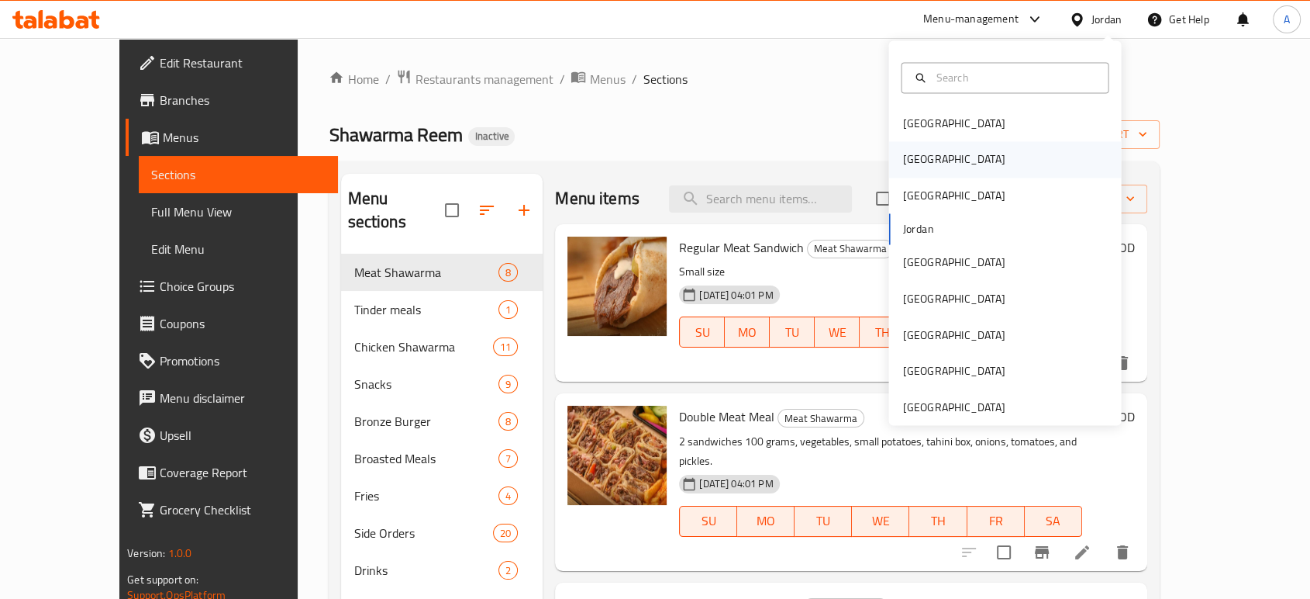
click at [903, 160] on div "[GEOGRAPHIC_DATA]" at bounding box center [954, 159] width 102 height 17
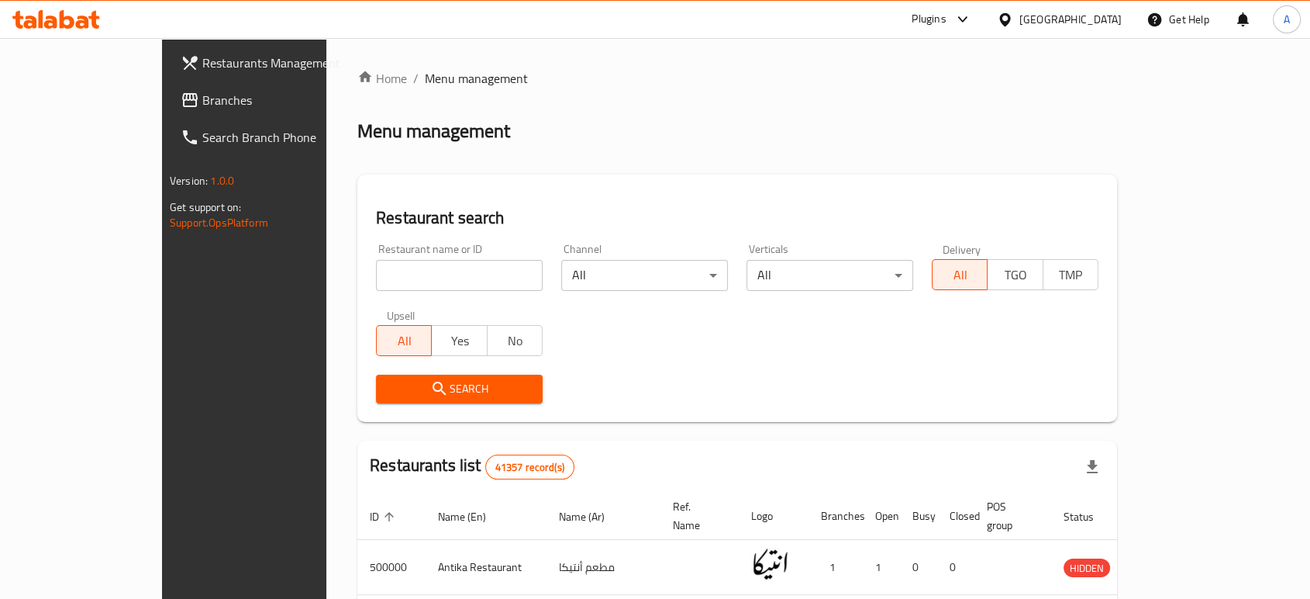
click at [202, 108] on span "Branches" at bounding box center [285, 100] width 166 height 19
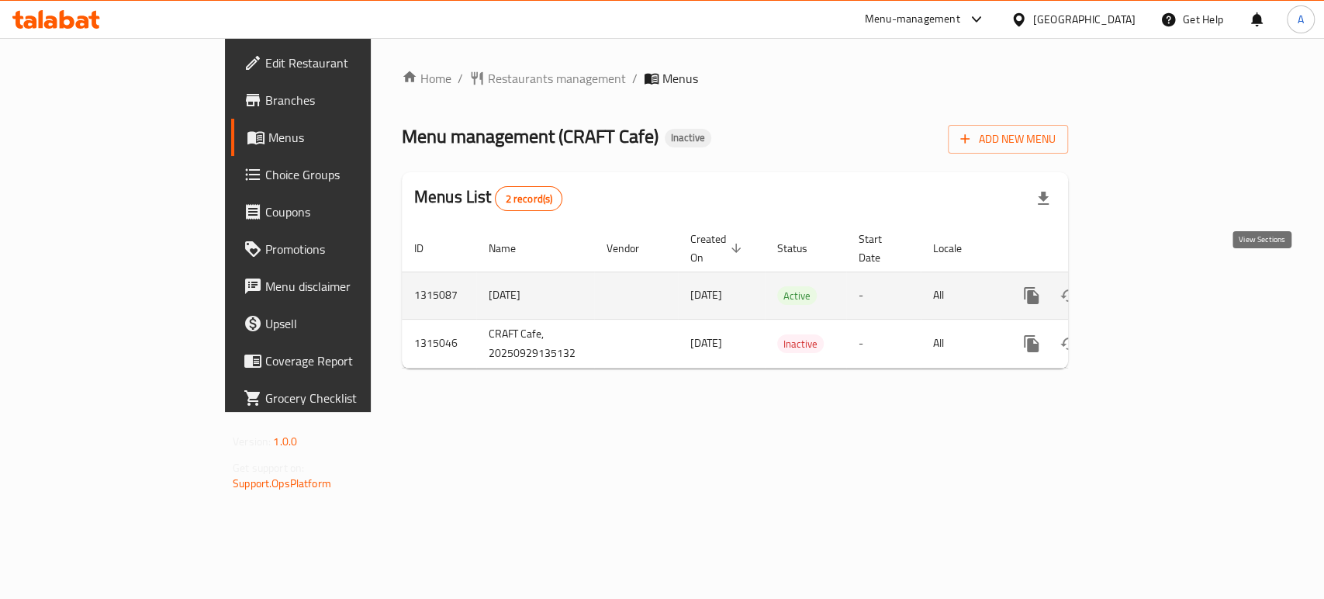
click at [1161, 277] on link "enhanced table" at bounding box center [1142, 295] width 37 height 37
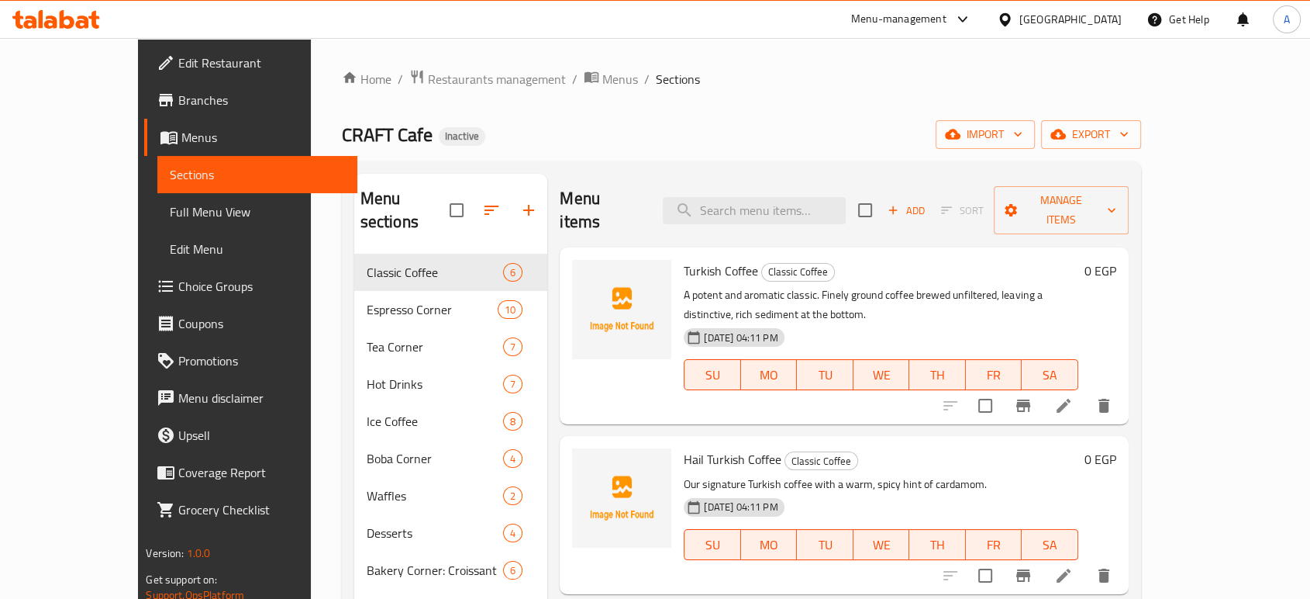
click at [170, 209] on span "Full Menu View" at bounding box center [257, 211] width 174 height 19
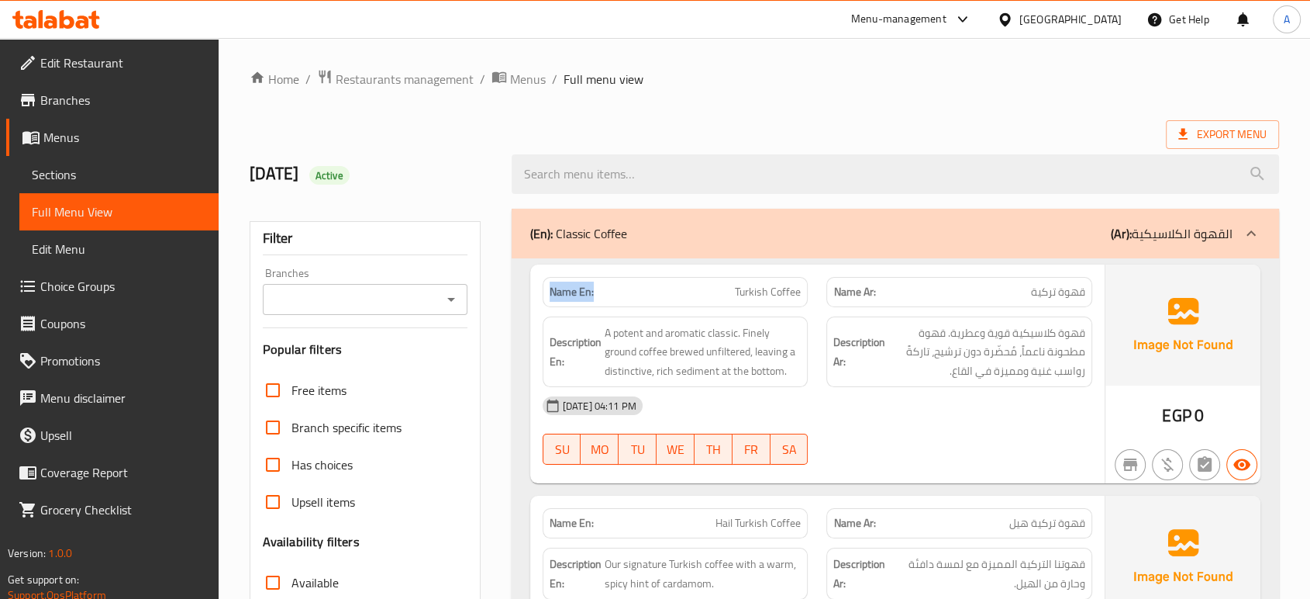
drag, startPoint x: 600, startPoint y: 283, endPoint x: 552, endPoint y: 283, distance: 48.1
click at [552, 284] on p "Name En: Turkish Coffee" at bounding box center [676, 292] width 252 height 16
copy strong "Name En:"
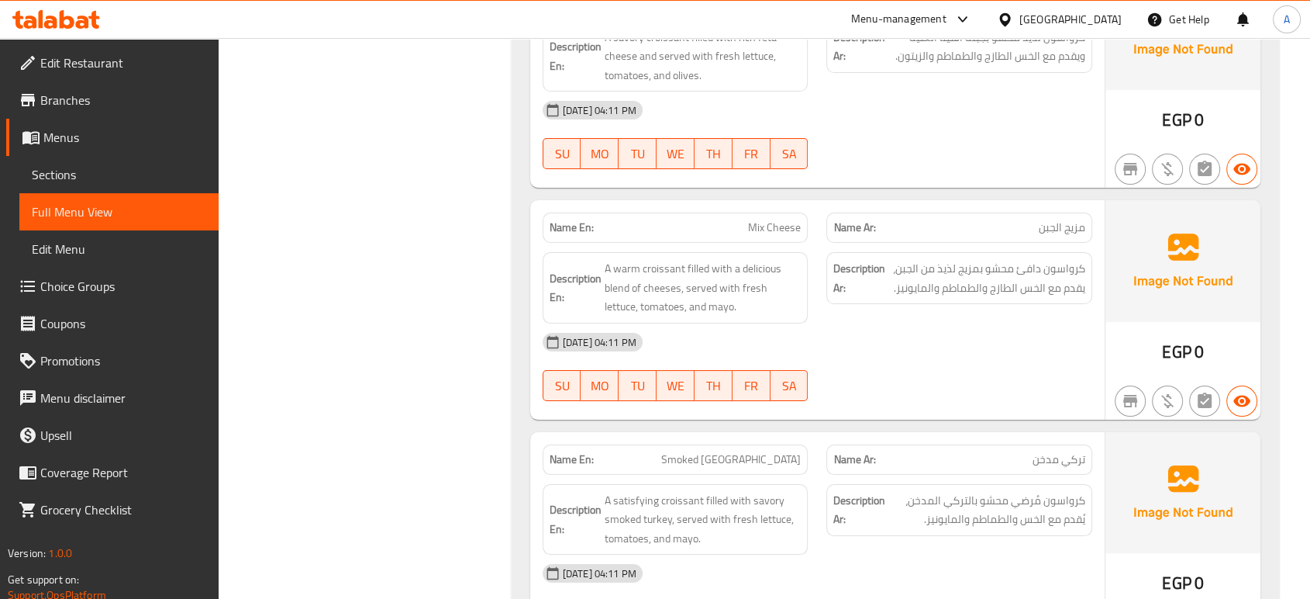
scroll to position [12129, 0]
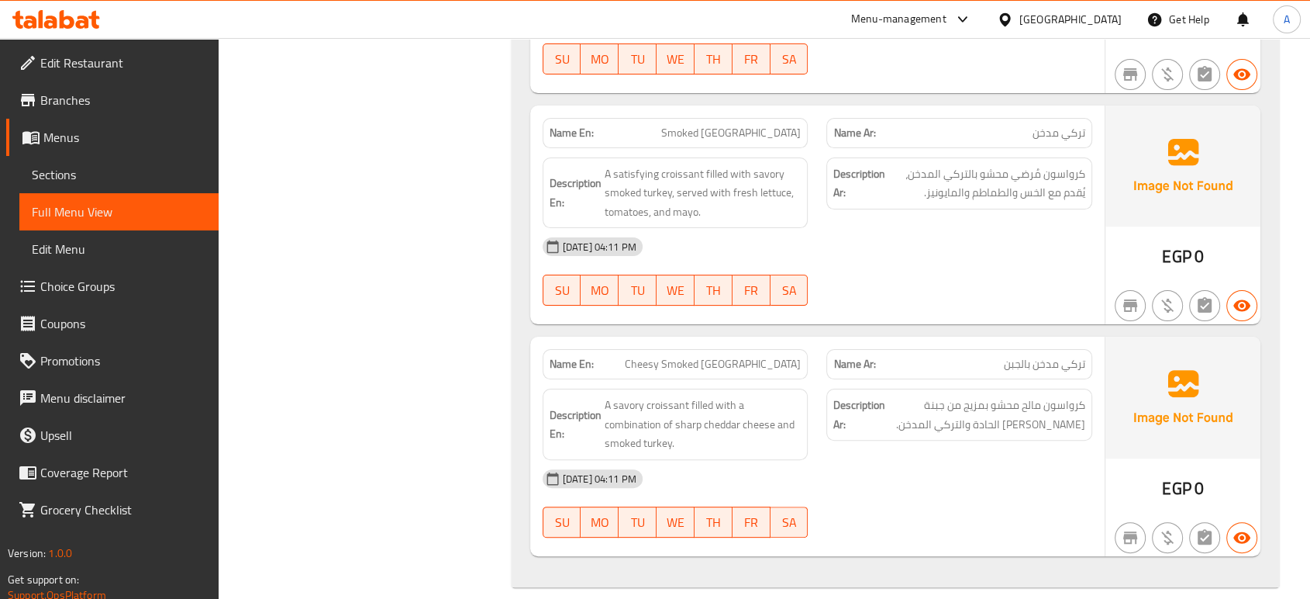
click at [129, 166] on span "Sections" at bounding box center [119, 174] width 174 height 19
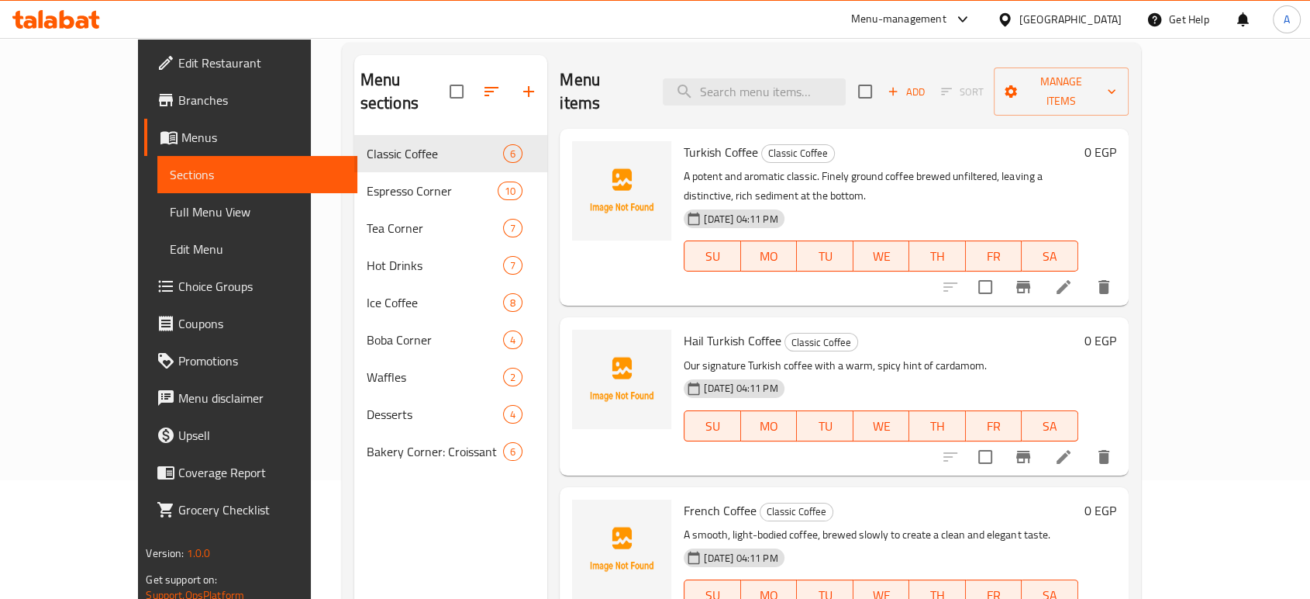
scroll to position [44, 0]
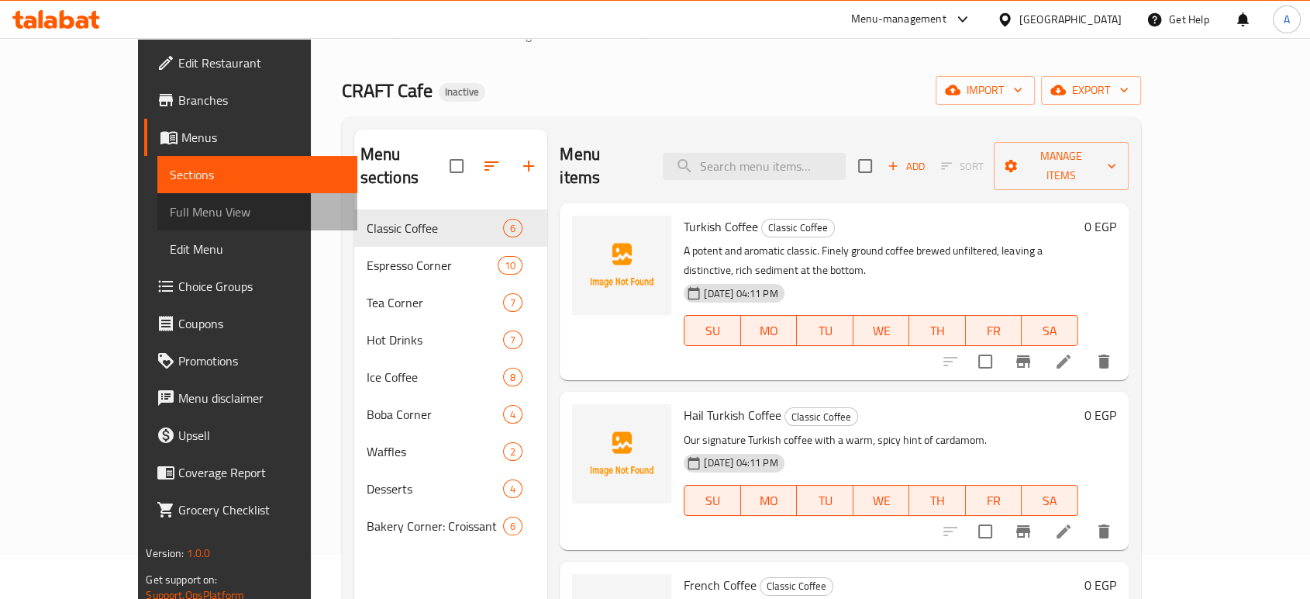
click at [170, 208] on span "Full Menu View" at bounding box center [257, 211] width 174 height 19
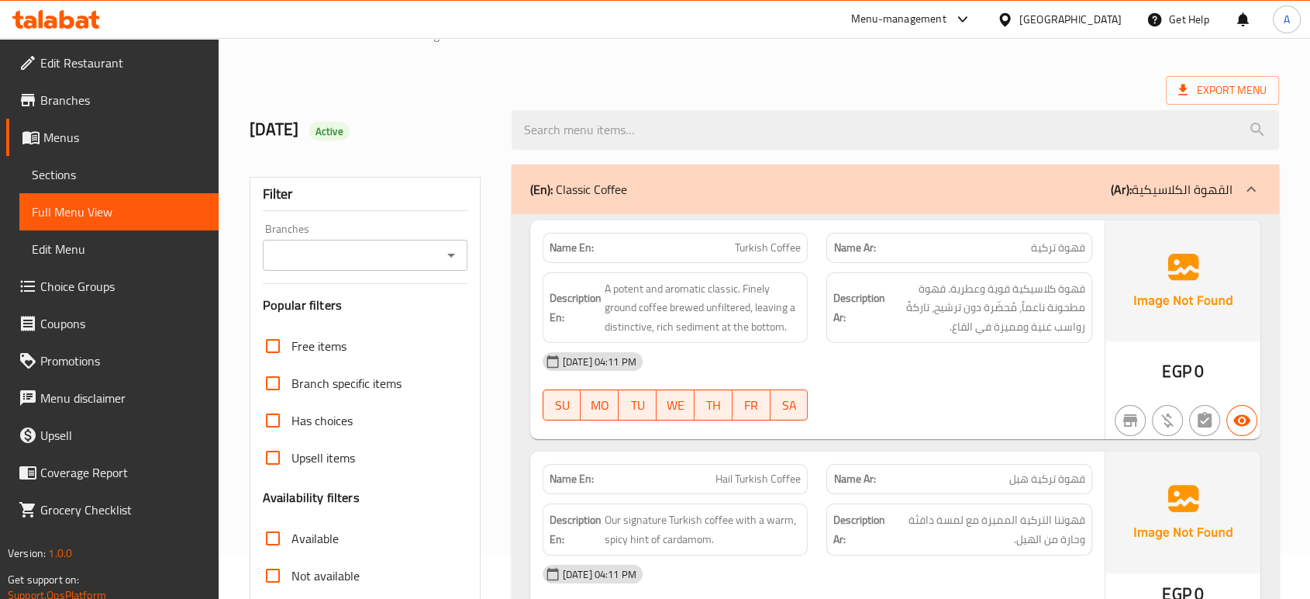
drag, startPoint x: 751, startPoint y: 426, endPoint x: 762, endPoint y: 388, distance: 40.5
click at [751, 426] on div "SU MO TU WE TH FR SA" at bounding box center [675, 405] width 285 height 50
click at [1098, 22] on div "Egypt" at bounding box center [1071, 19] width 102 height 17
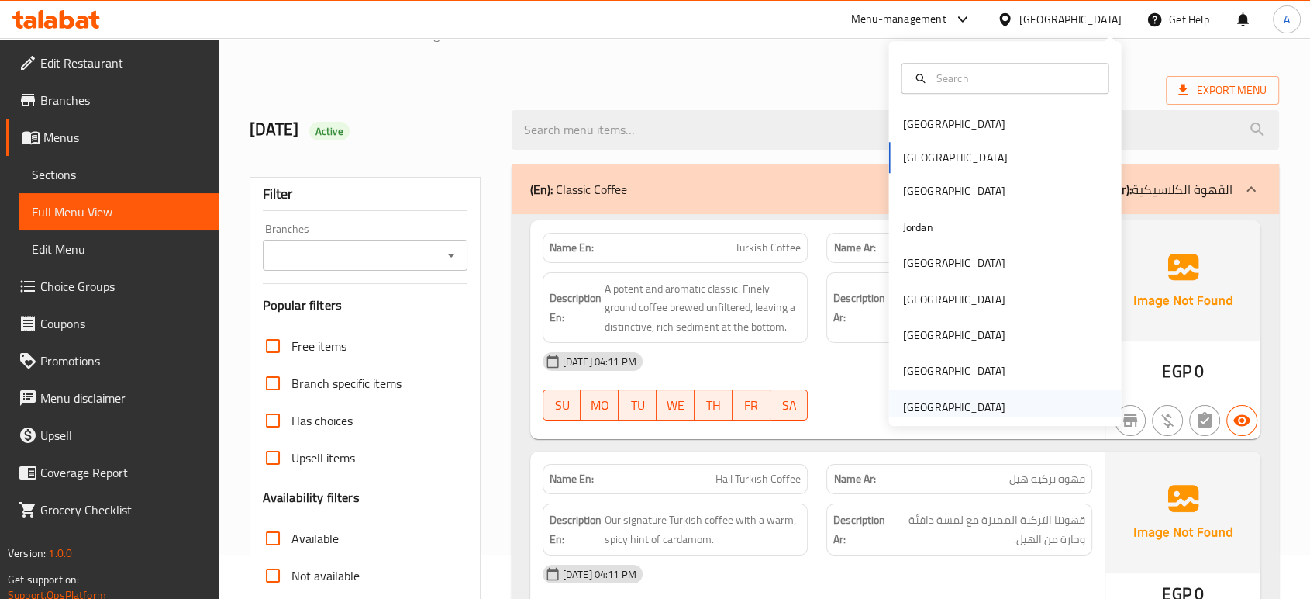
click at [930, 402] on div "[GEOGRAPHIC_DATA]" at bounding box center [954, 407] width 102 height 17
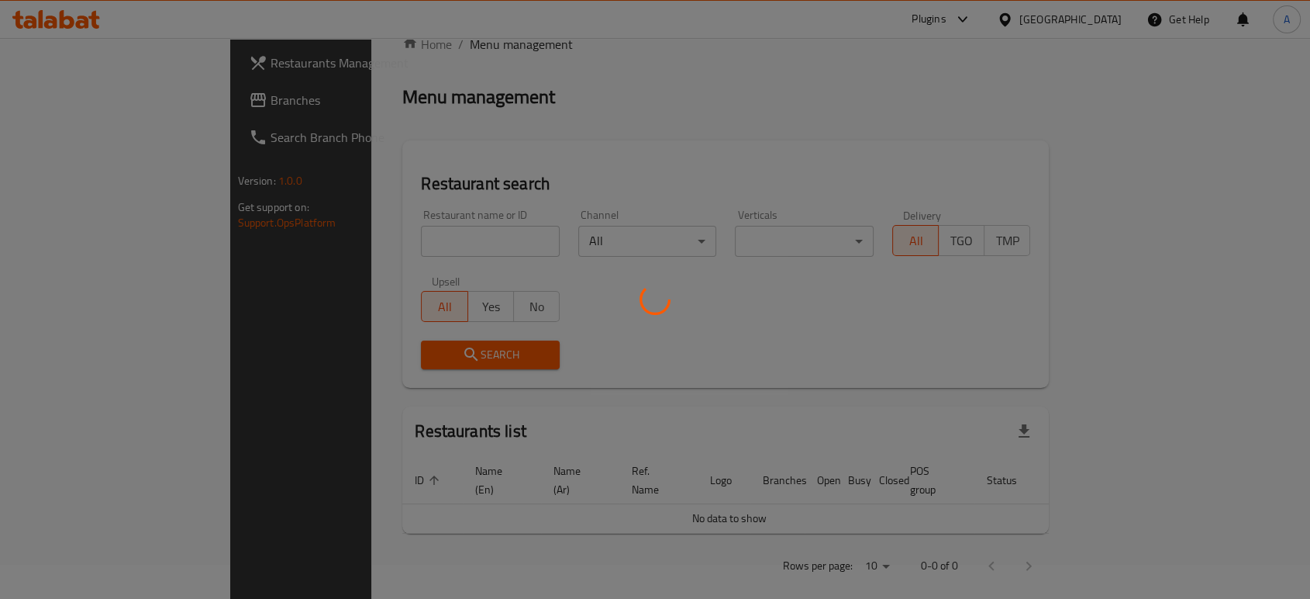
scroll to position [44, 0]
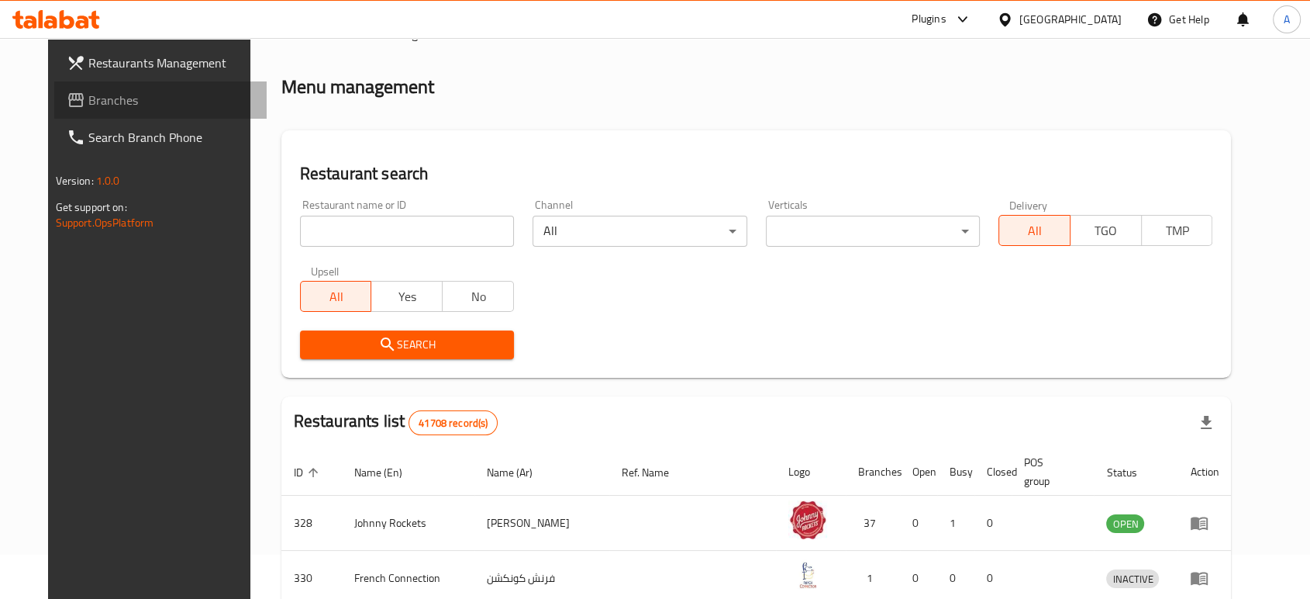
click at [91, 95] on span "Branches" at bounding box center [171, 100] width 166 height 19
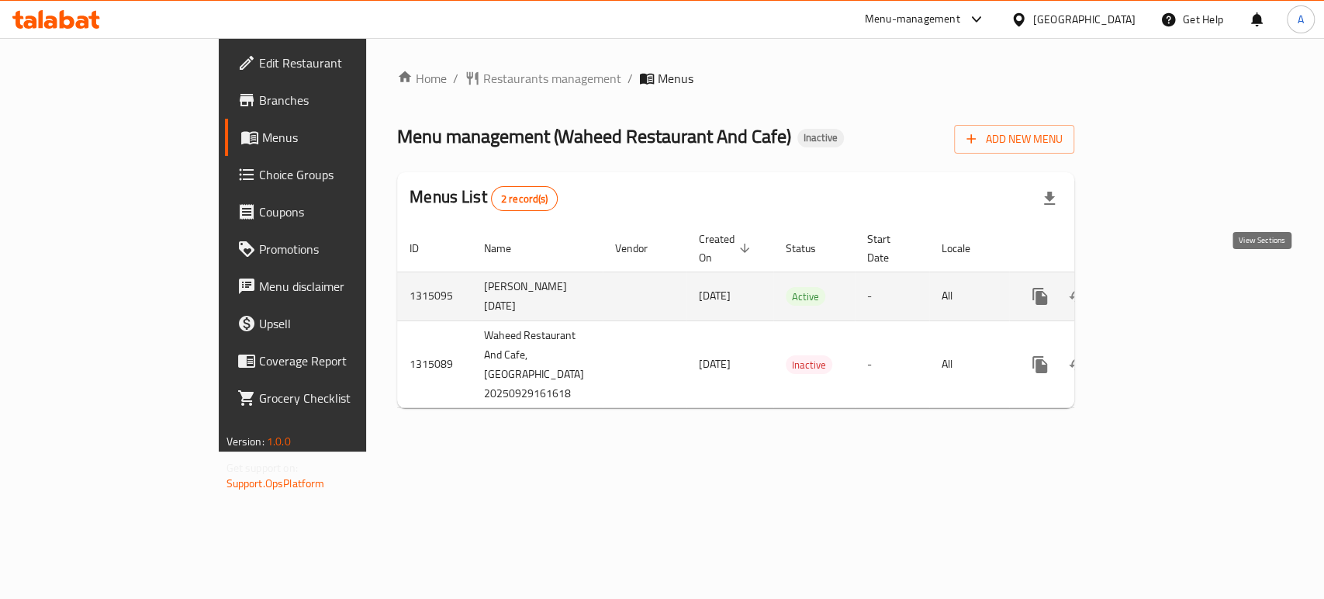
click at [1158, 289] on icon "enhanced table" at bounding box center [1151, 296] width 14 height 14
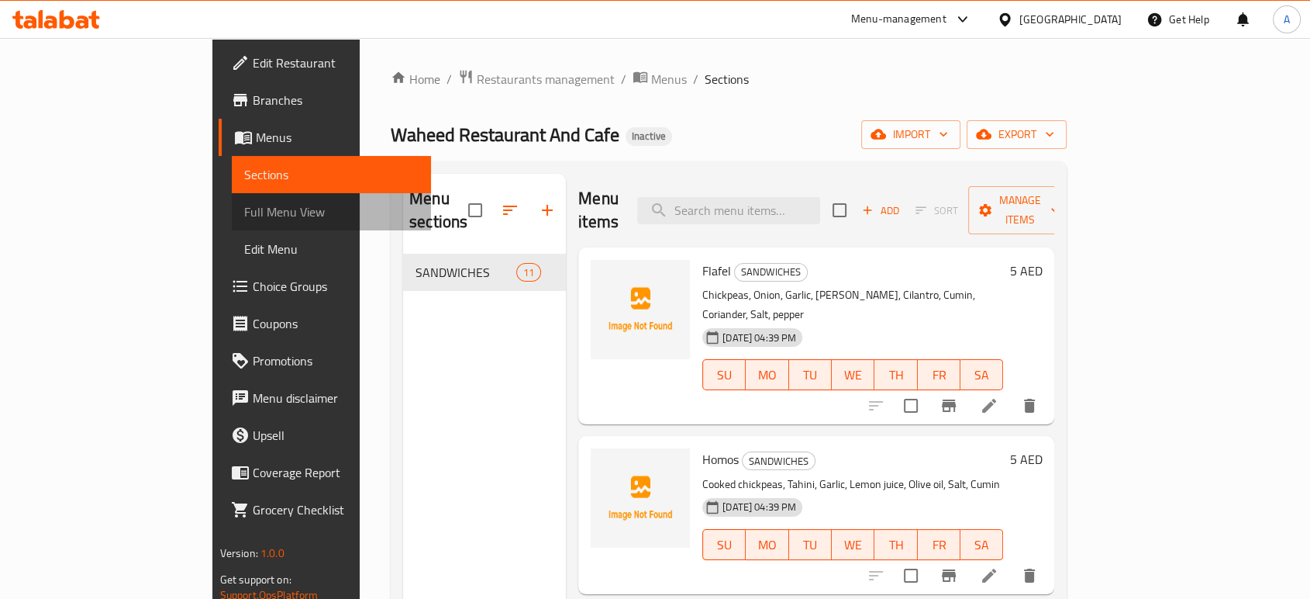
click at [244, 203] on span "Full Menu View" at bounding box center [331, 211] width 174 height 19
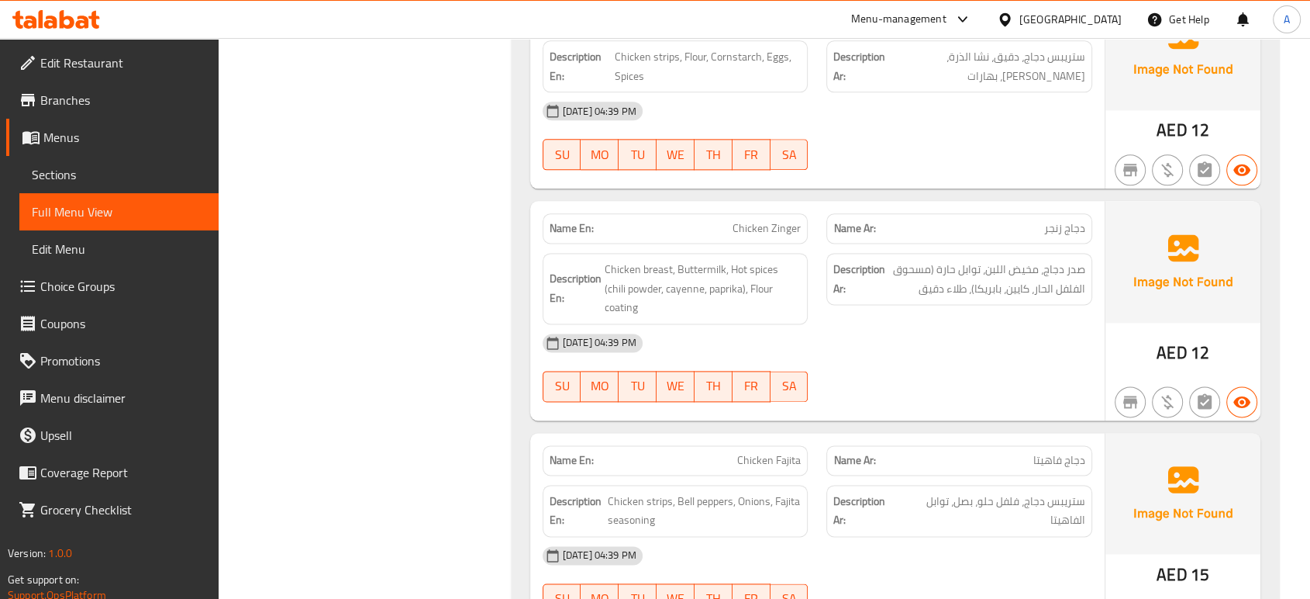
scroll to position [2030, 0]
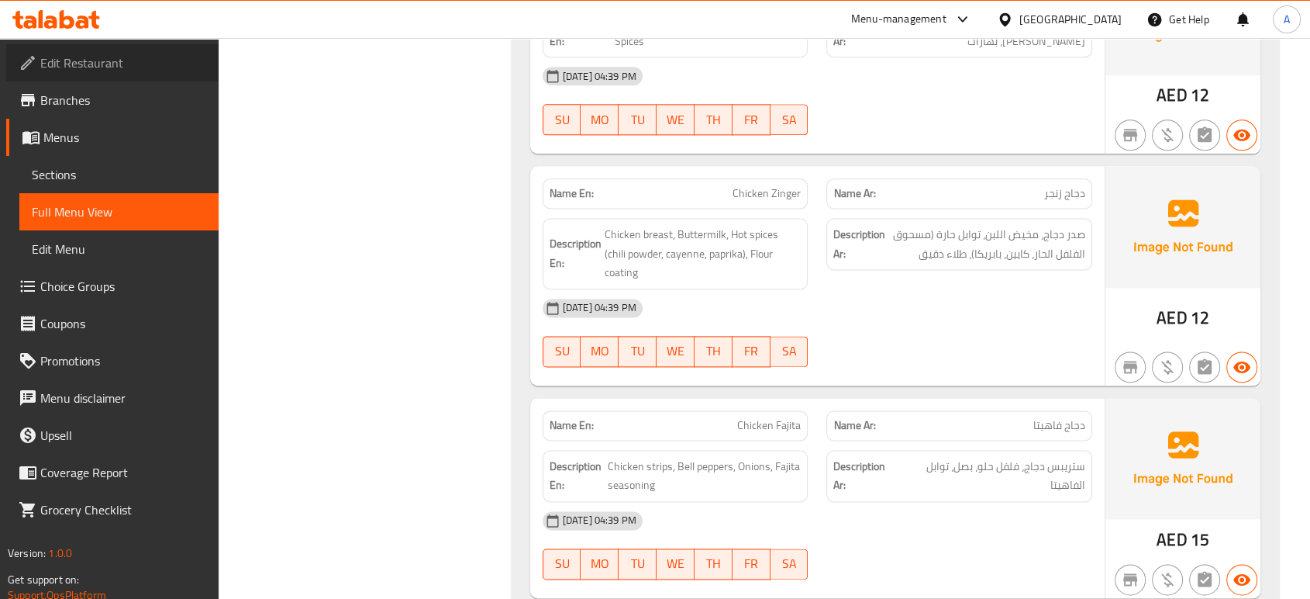
click at [79, 72] on span "Edit Restaurant" at bounding box center [123, 62] width 166 height 19
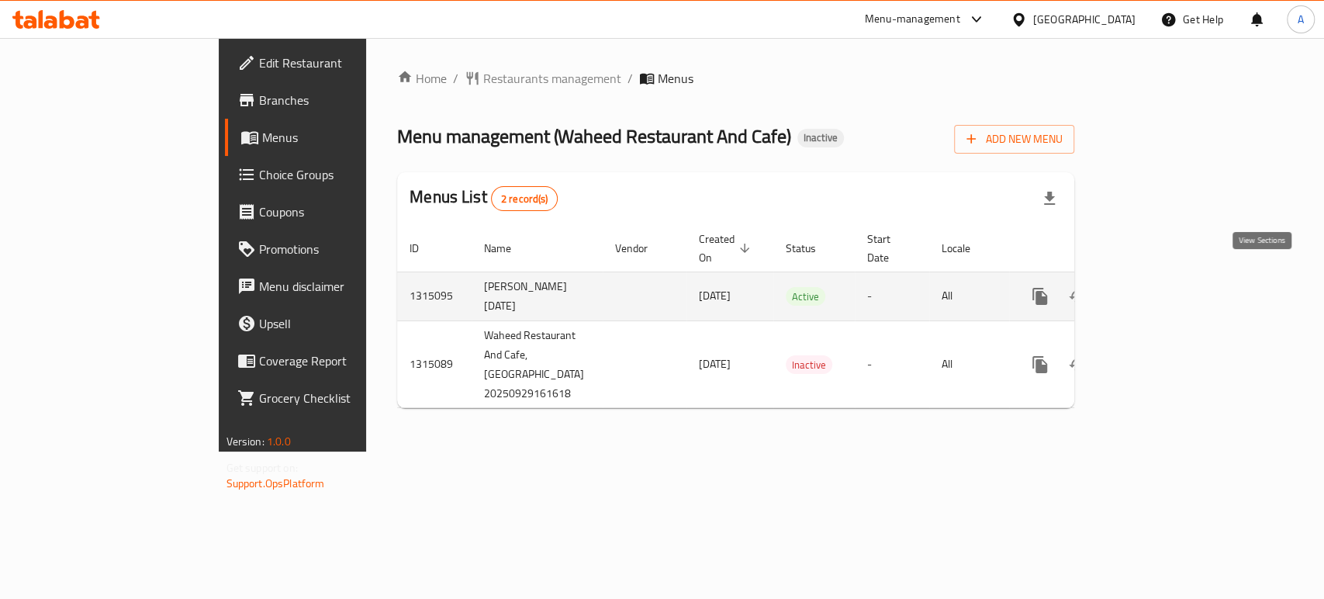
click at [1161, 287] on icon "enhanced table" at bounding box center [1151, 296] width 19 height 19
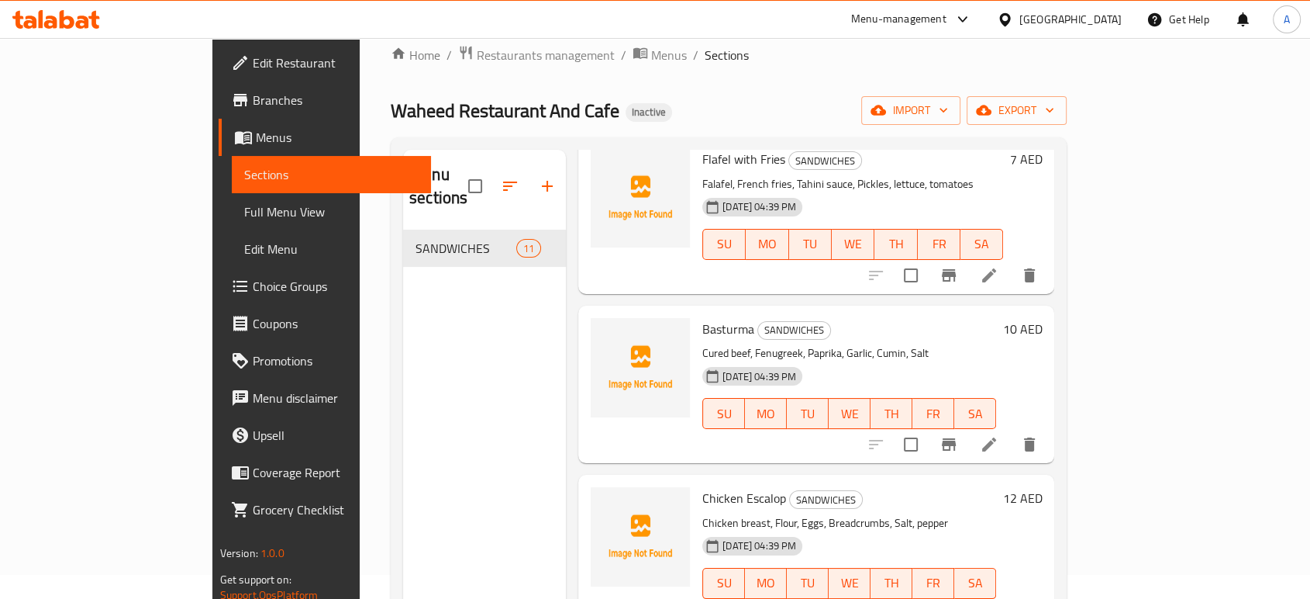
scroll to position [1034, 0]
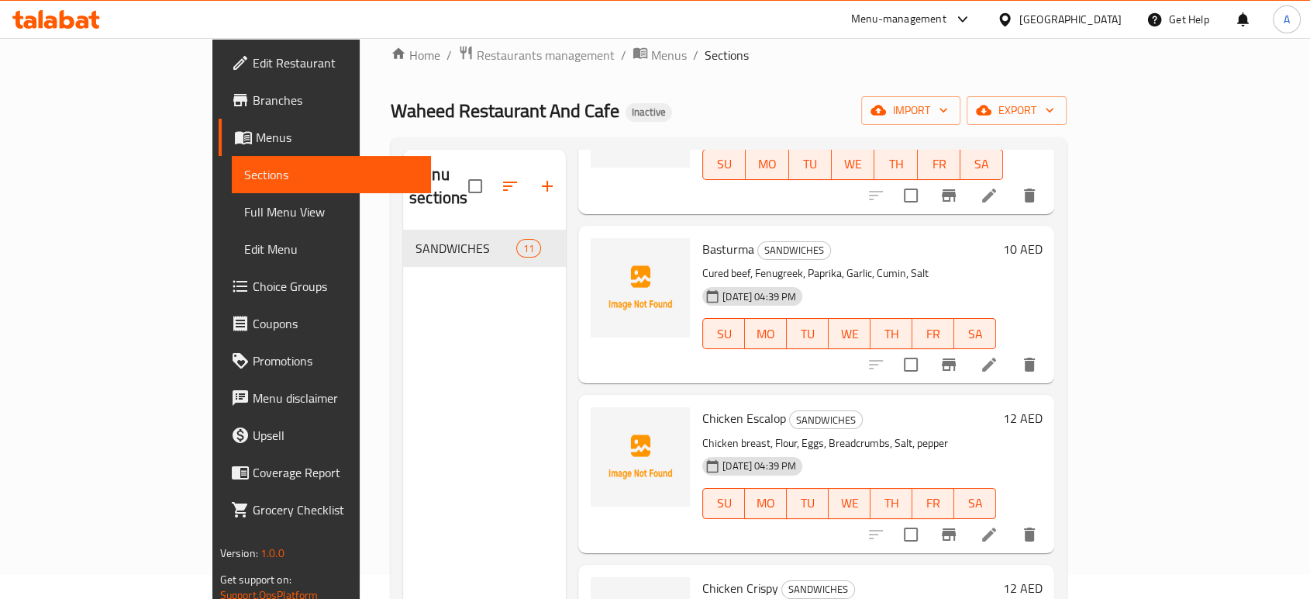
click at [999, 355] on icon at bounding box center [989, 364] width 19 height 19
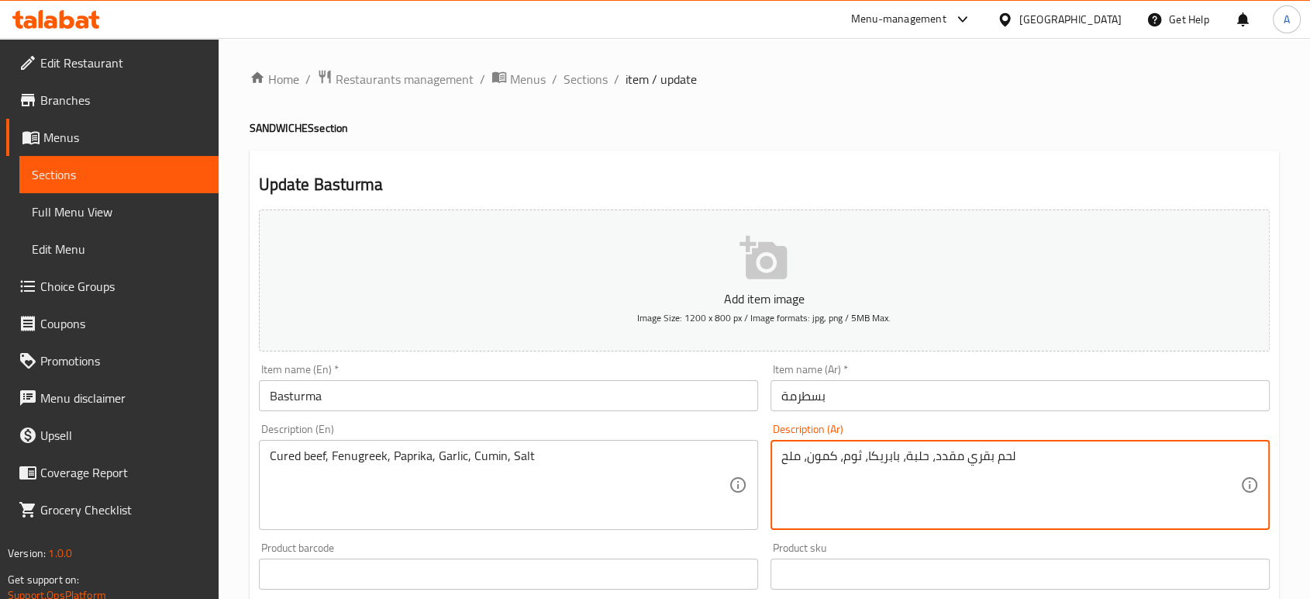
drag, startPoint x: 958, startPoint y: 462, endPoint x: 931, endPoint y: 468, distance: 27.8
click at [946, 457] on textarea "لحم ب[PERSON_NAME]، حلبة، بابريكا، ثوم، كمون، ملح" at bounding box center [1011, 485] width 459 height 74
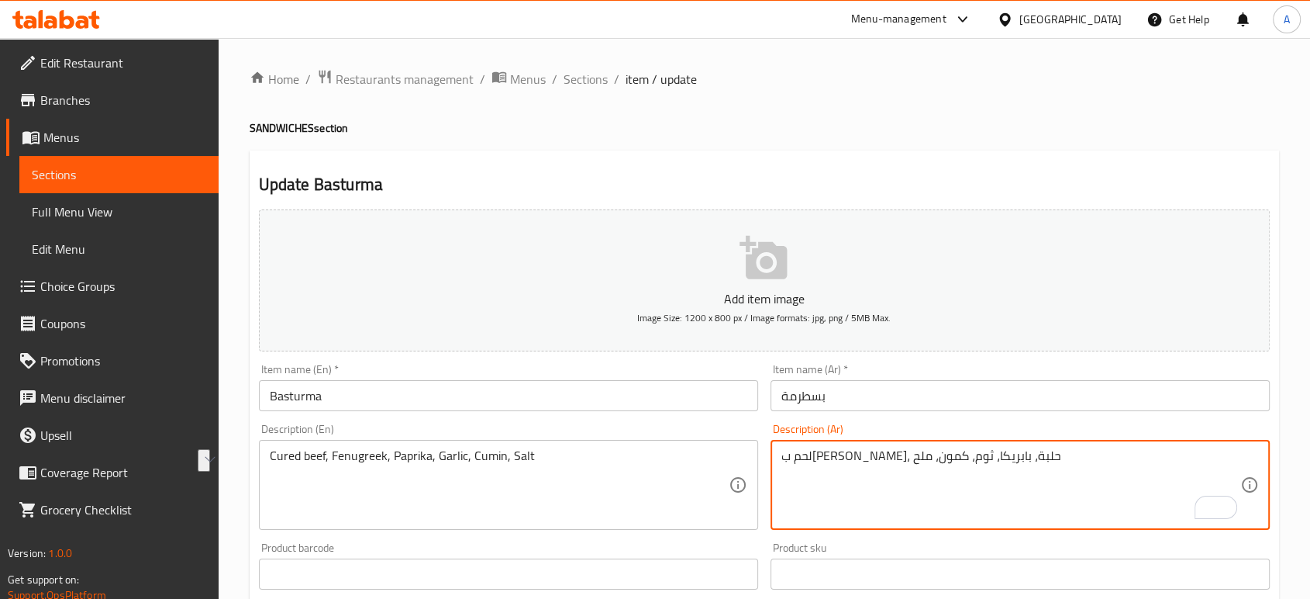
click at [946, 457] on textarea "لحم ب[PERSON_NAME]، حلبة، بابريكا، ثوم، كمون، ملح" at bounding box center [1011, 485] width 459 height 74
paste textarea "وري"
type textarea "لحم بقري كيوريد، حلبة، بابريكا، ثوم، كمون، ملح"
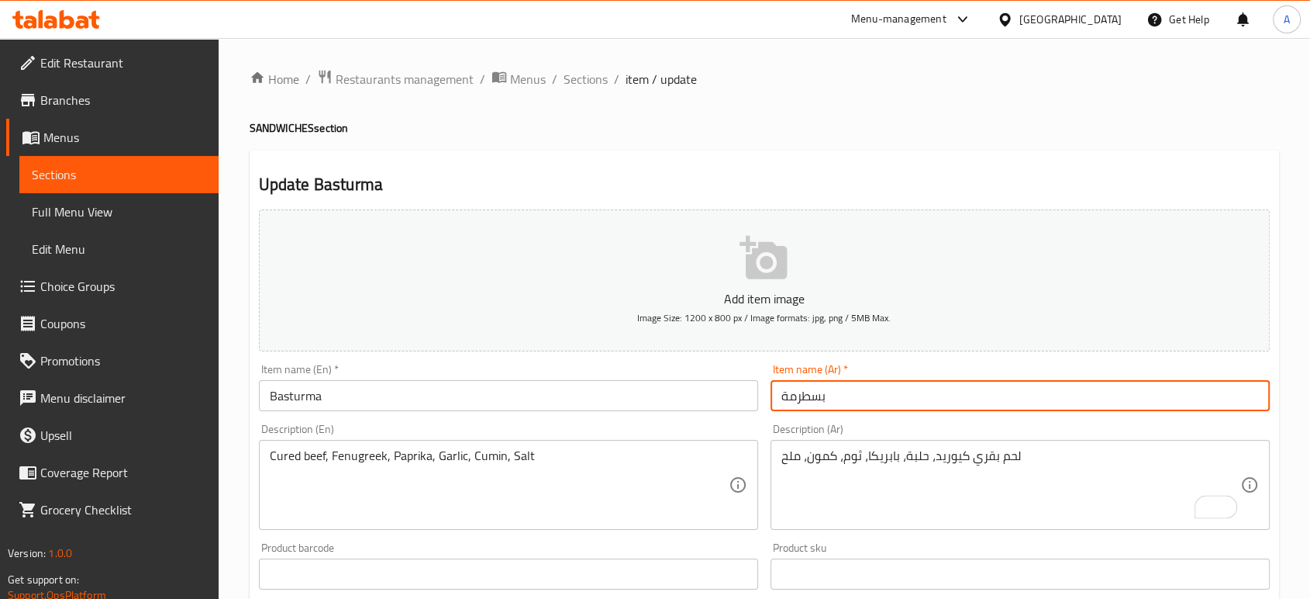
click at [870, 388] on input "بسطرمة" at bounding box center [1020, 395] width 499 height 31
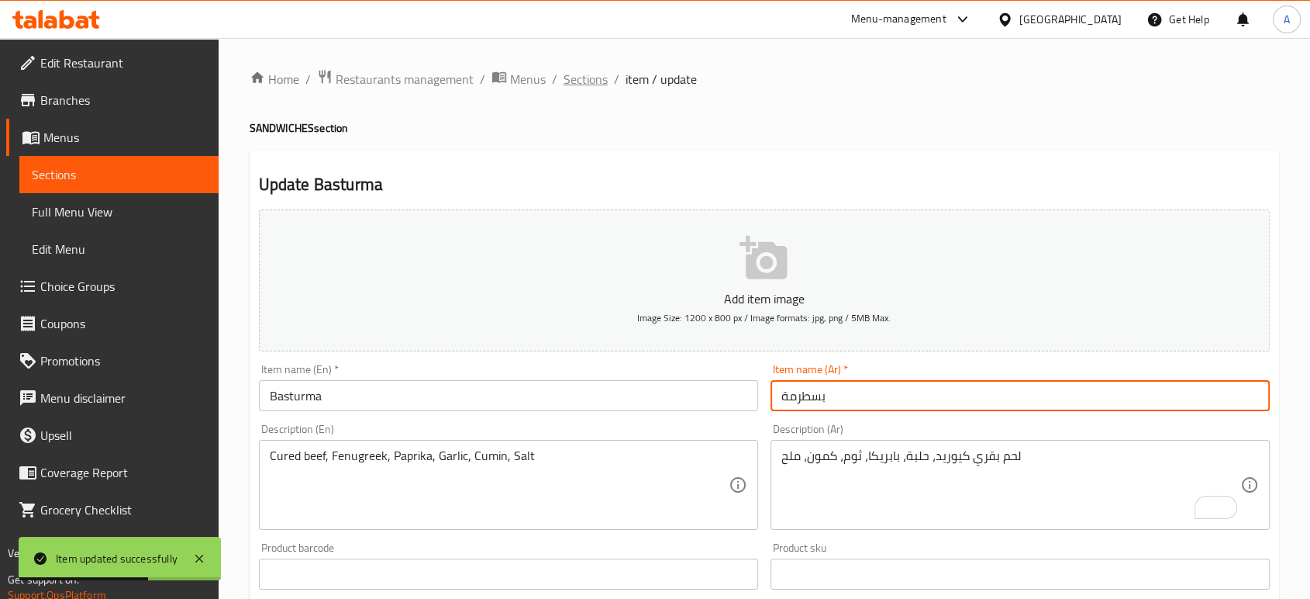
click at [593, 78] on span "Sections" at bounding box center [586, 79] width 44 height 19
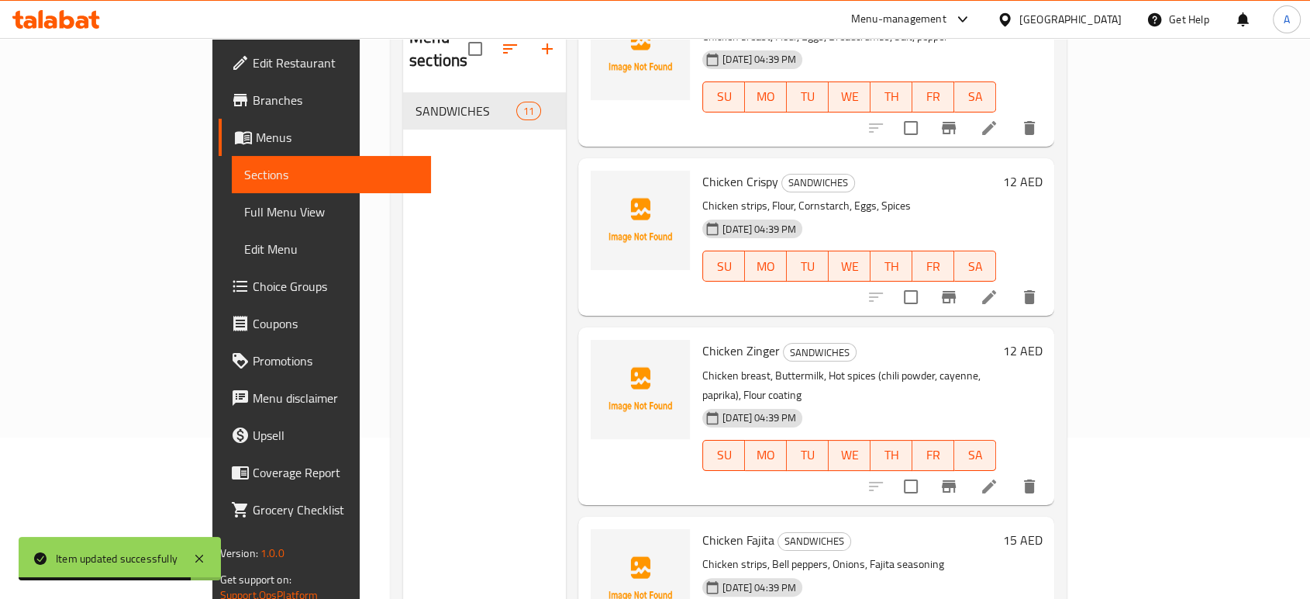
scroll to position [217, 0]
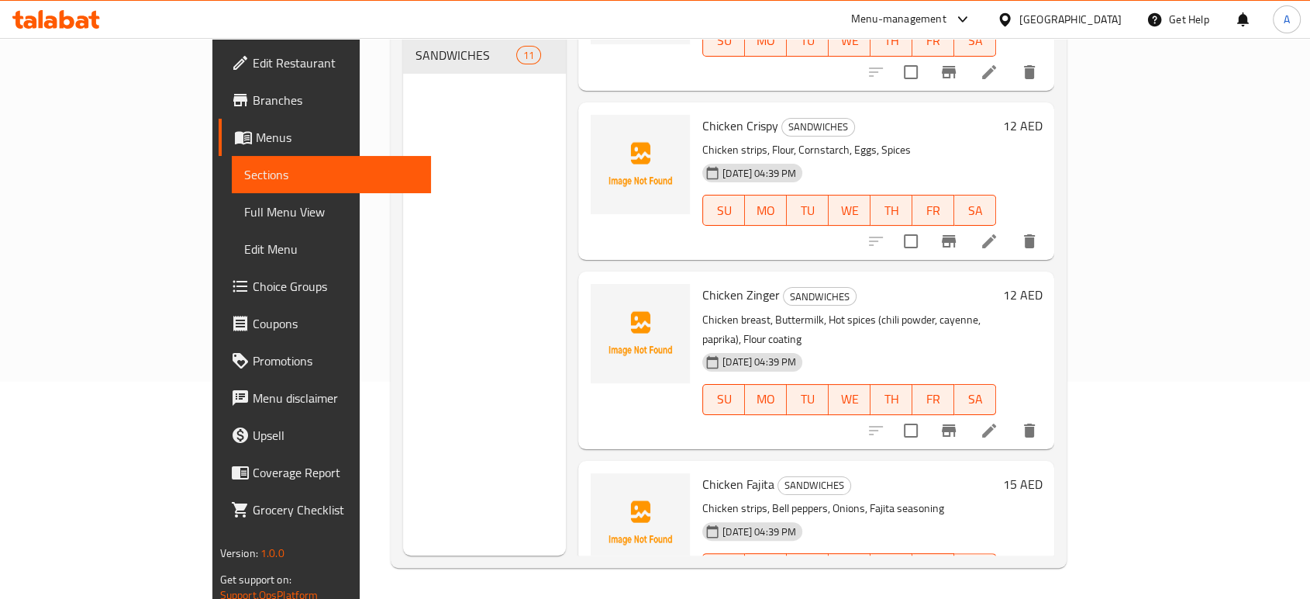
click at [996, 310] on p "Chicken breast, Buttermilk, Hot spices (chili powder, cayenne, paprika), Flour …" at bounding box center [849, 329] width 294 height 39
copy p "coating"
click at [999, 421] on icon at bounding box center [989, 430] width 19 height 19
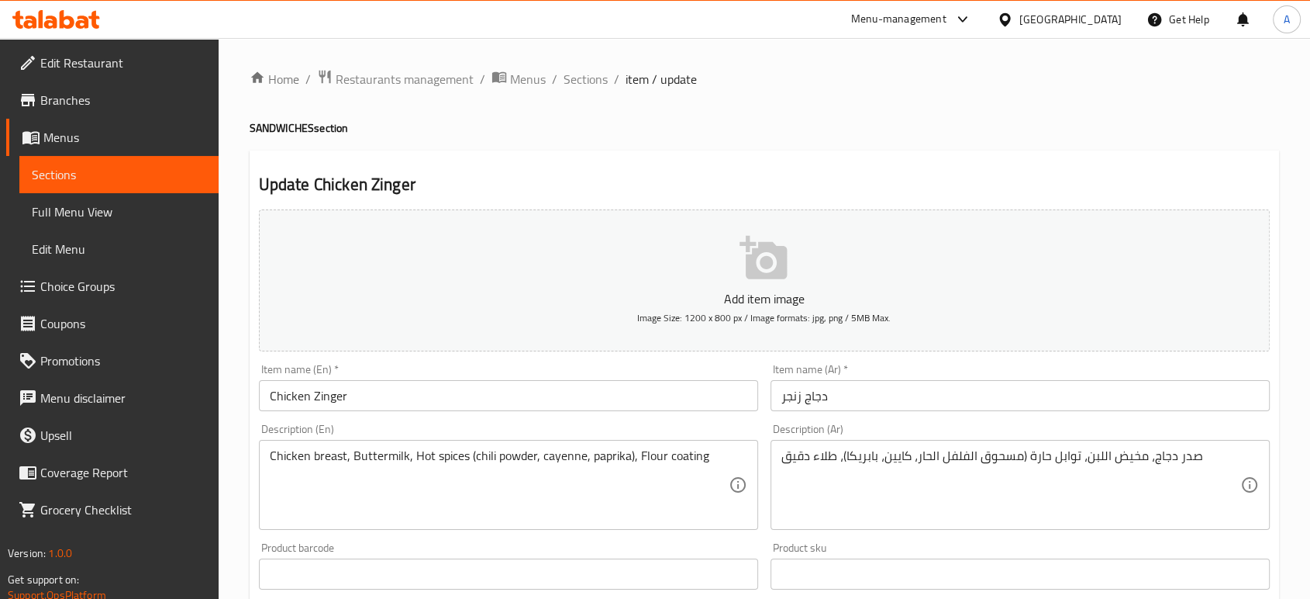
click at [830, 457] on textarea "صدر دجاج، مخيض اللبن، توابل حارة (مسحوق الفلفل الحار، كايين، بابريكا)، طلاء دقيق" at bounding box center [1011, 485] width 459 height 74
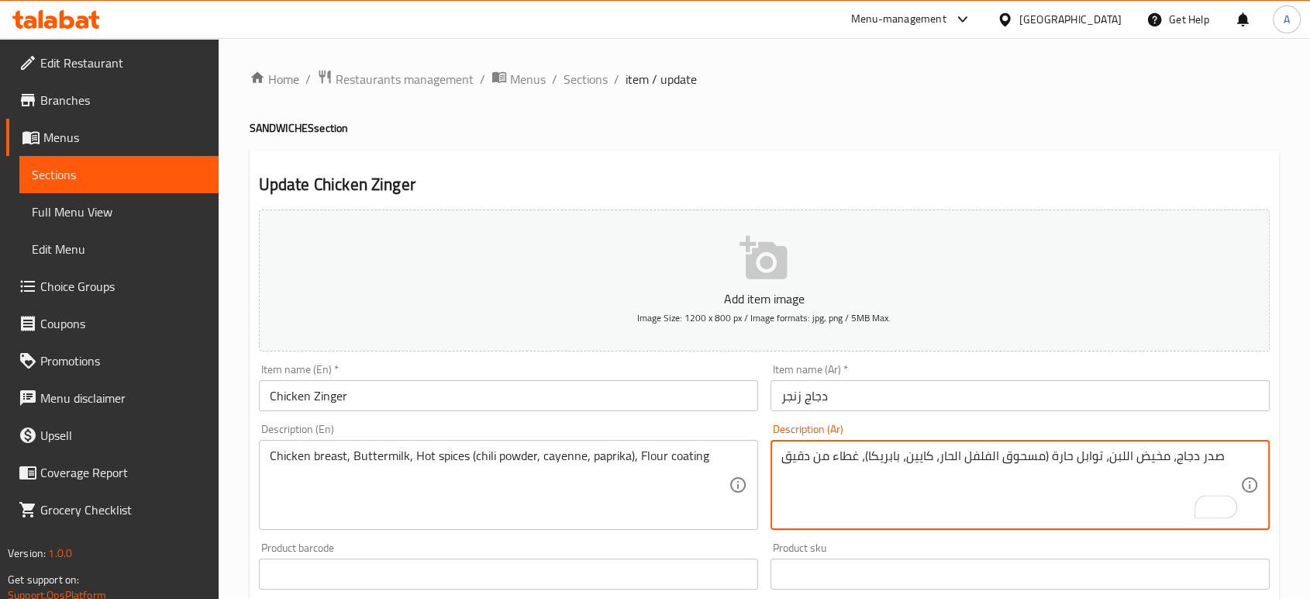
type textarea "صدر دجاج، مخيض اللبن، توابل حارة (مسحوق الفلفل الحار، كايين، بابريكا)، غطاء من …"
click at [861, 395] on input "دجاج زنجر" at bounding box center [1020, 395] width 499 height 31
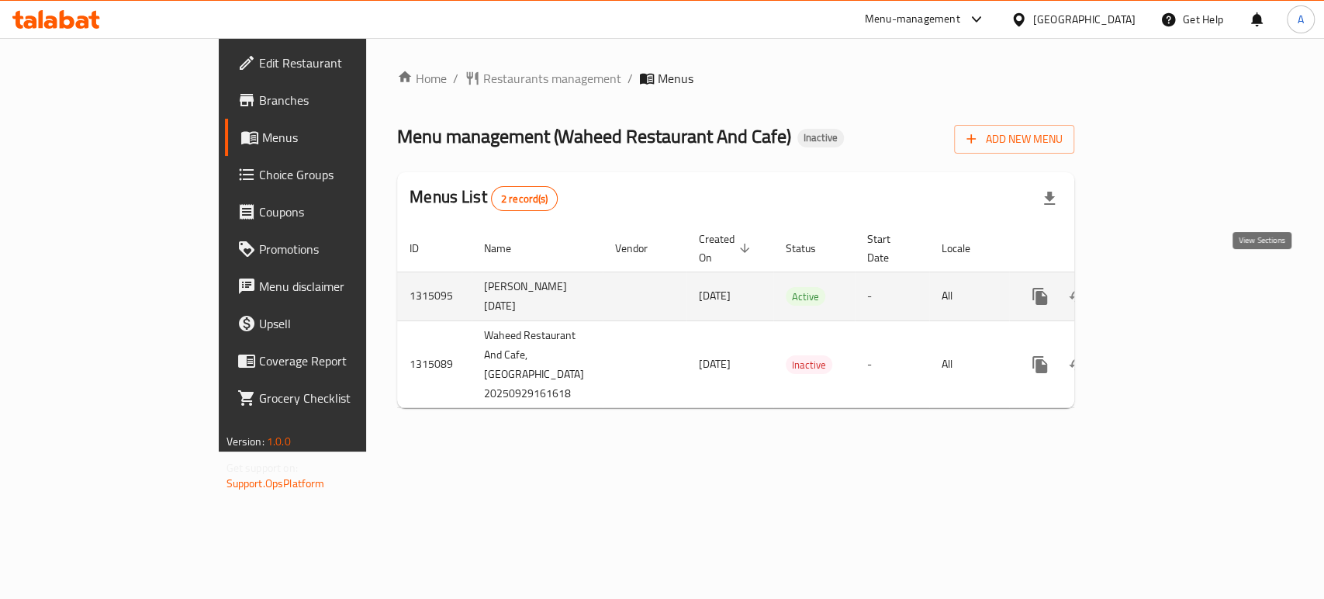
click at [1161, 287] on icon "enhanced table" at bounding box center [1151, 296] width 19 height 19
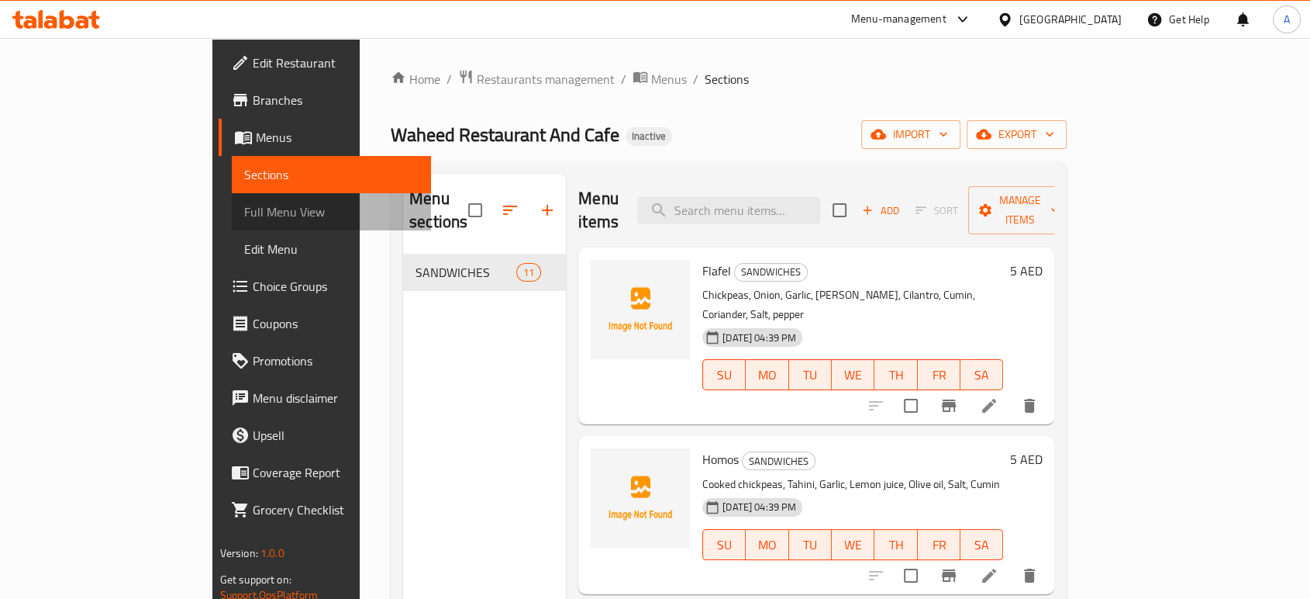
click at [244, 213] on span "Full Menu View" at bounding box center [331, 211] width 174 height 19
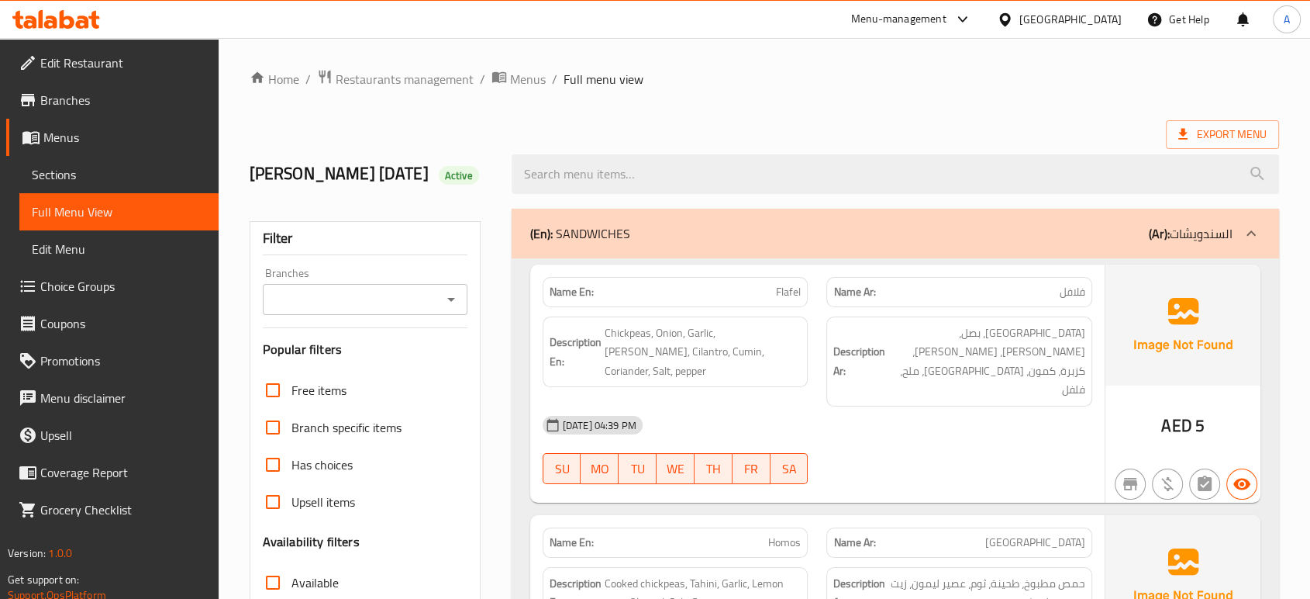
drag, startPoint x: 1130, startPoint y: 110, endPoint x: 1142, endPoint y: 58, distance: 53.4
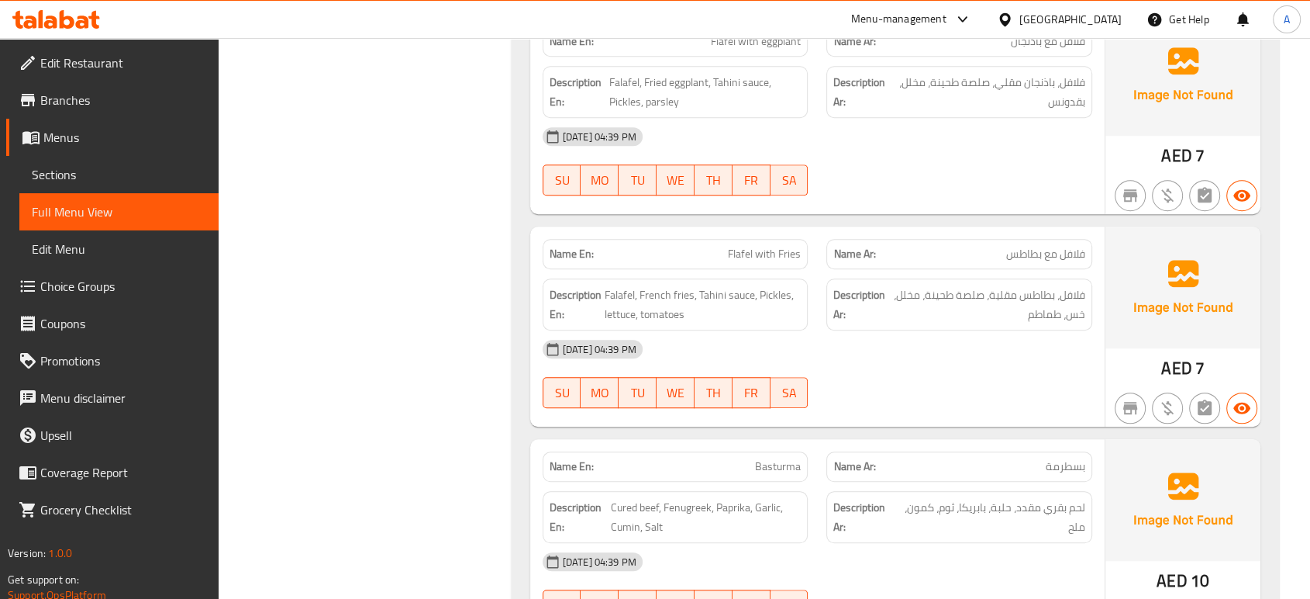
scroll to position [1378, 0]
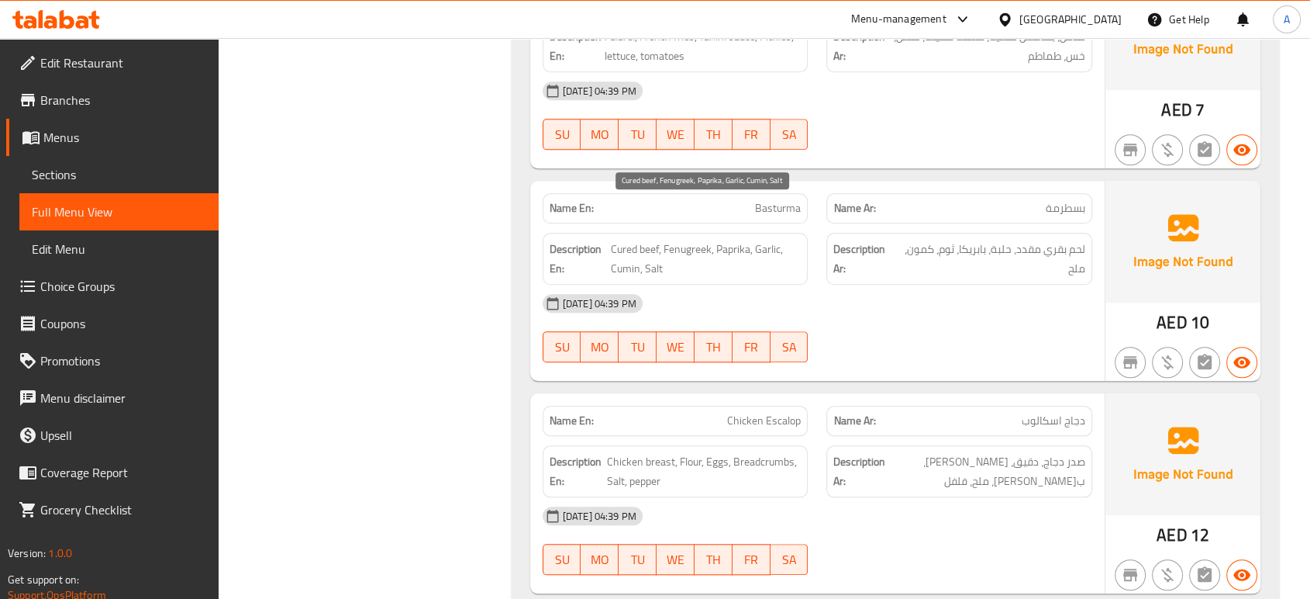
click at [628, 240] on span "Cured beef, Fenugreek, Paprika, Garlic, Cumin, Salt" at bounding box center [706, 259] width 191 height 38
copy span "Cured"
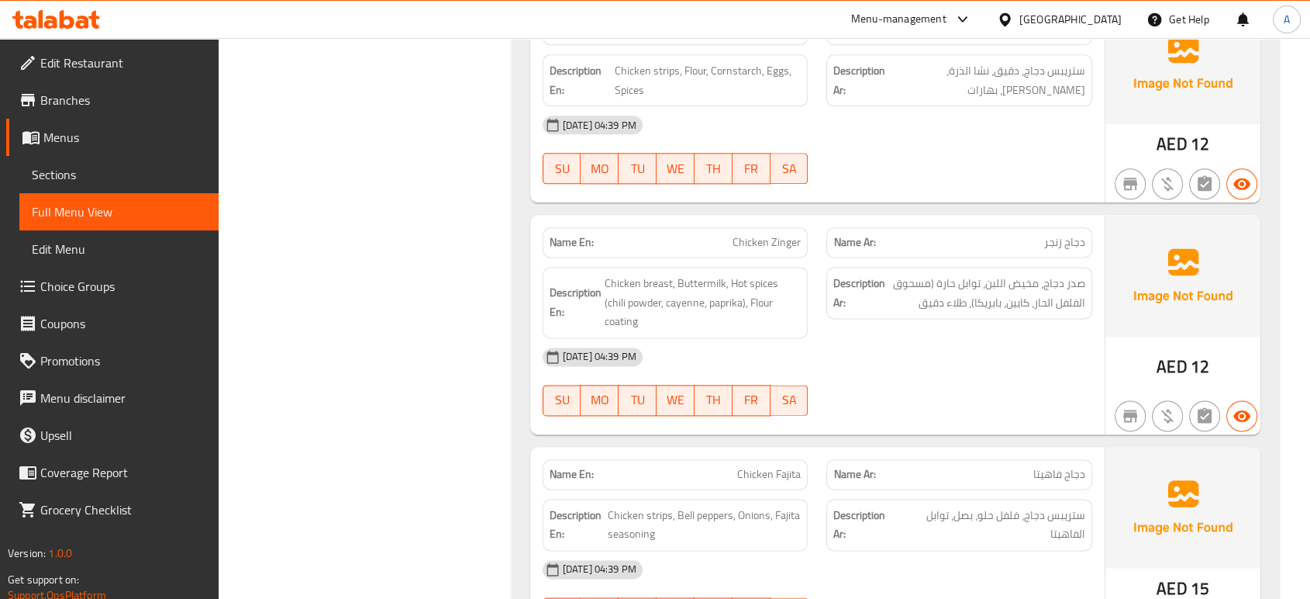
scroll to position [2030, 0]
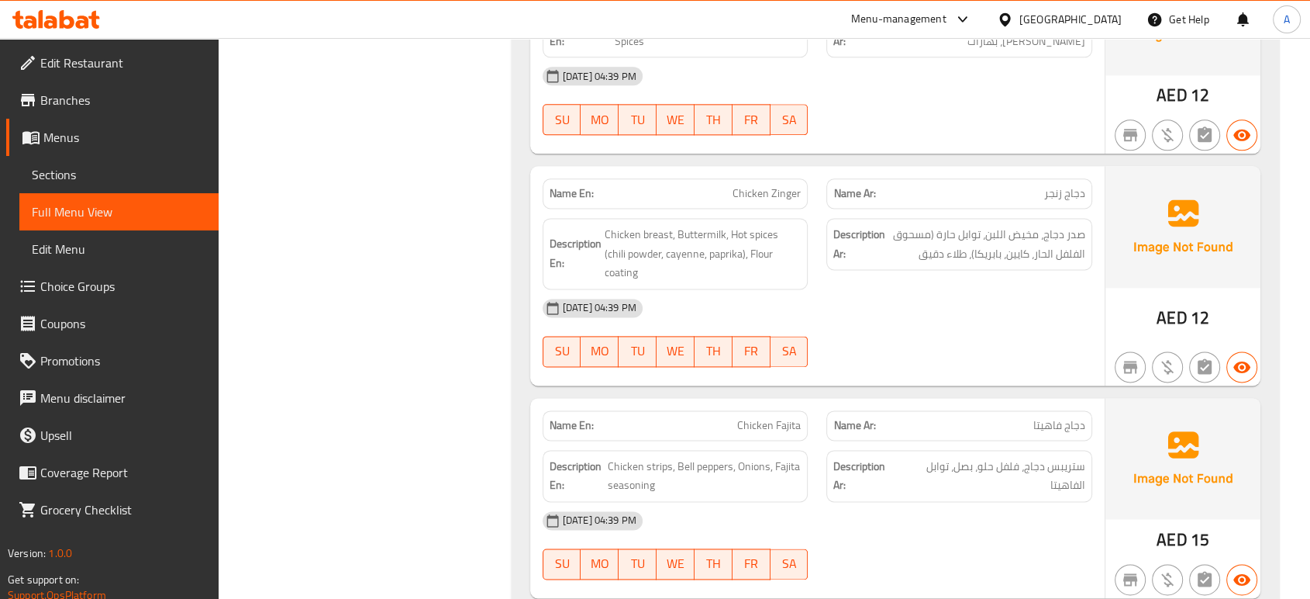
click at [809, 440] on div "Description En: Chicken strips, Bell peppers, Onions, Fajita seasoning" at bounding box center [675, 475] width 285 height 71
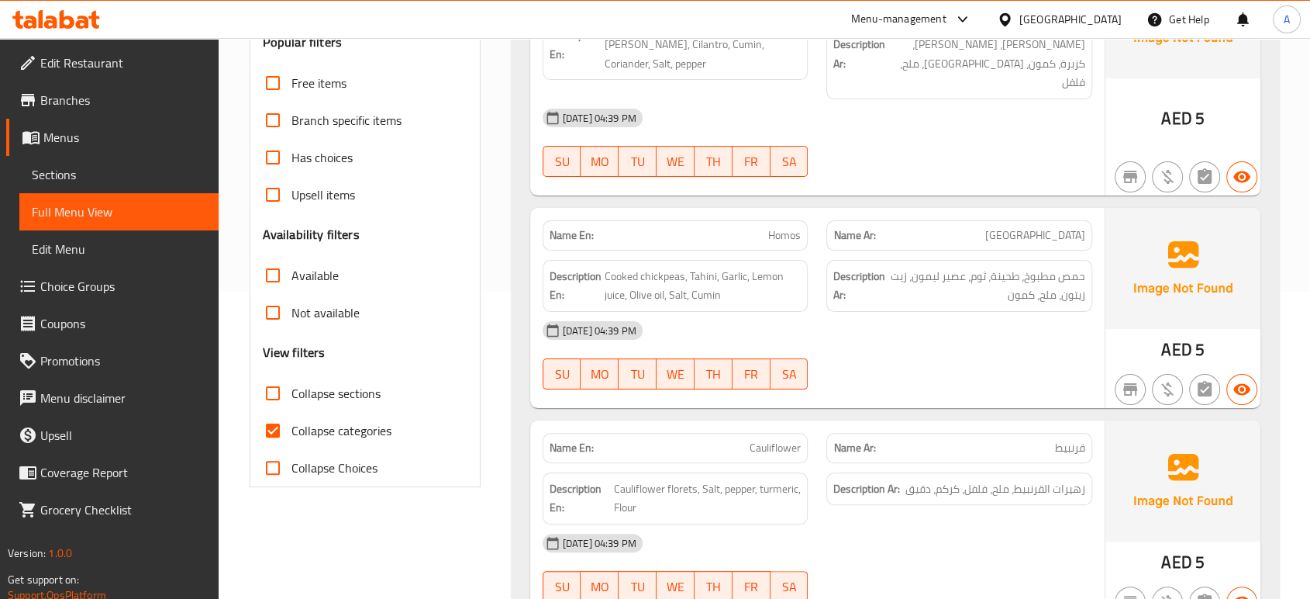
scroll to position [49, 0]
